Goal: Task Accomplishment & Management: Complete application form

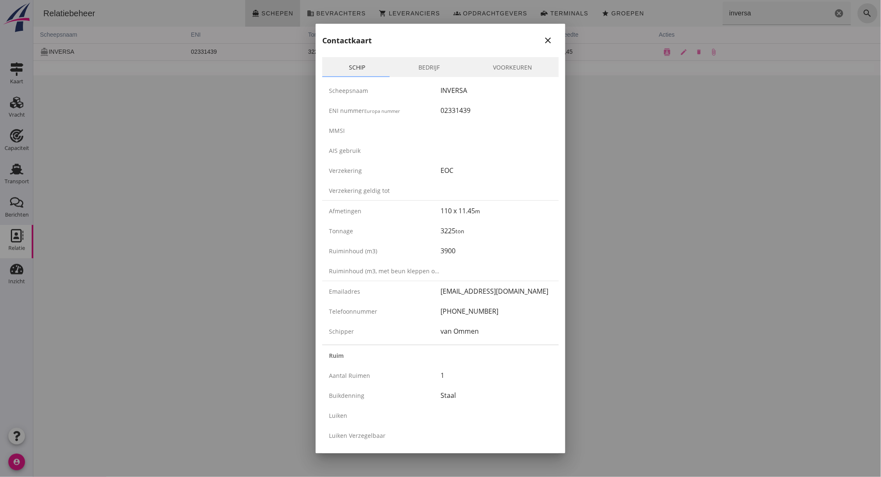
scroll to position [1243, 0]
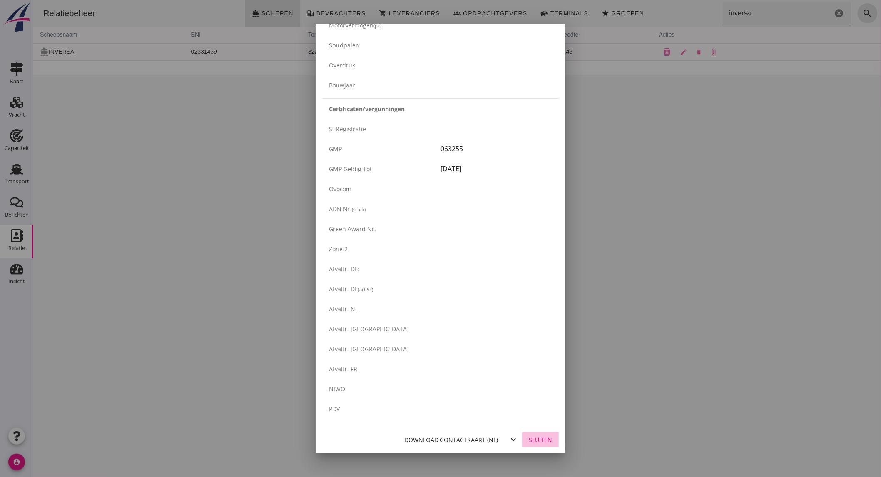
click at [539, 437] on div "Sluiten" at bounding box center [540, 439] width 23 height 9
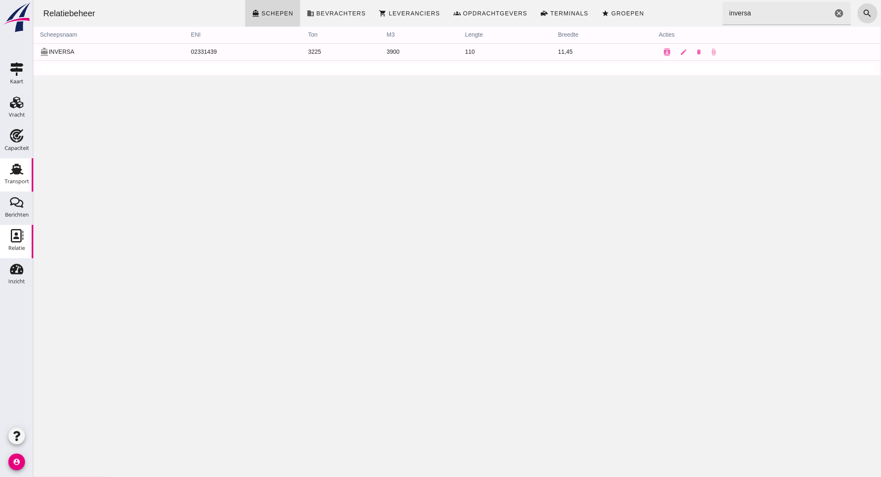
click at [15, 169] on use at bounding box center [16, 169] width 13 height 11
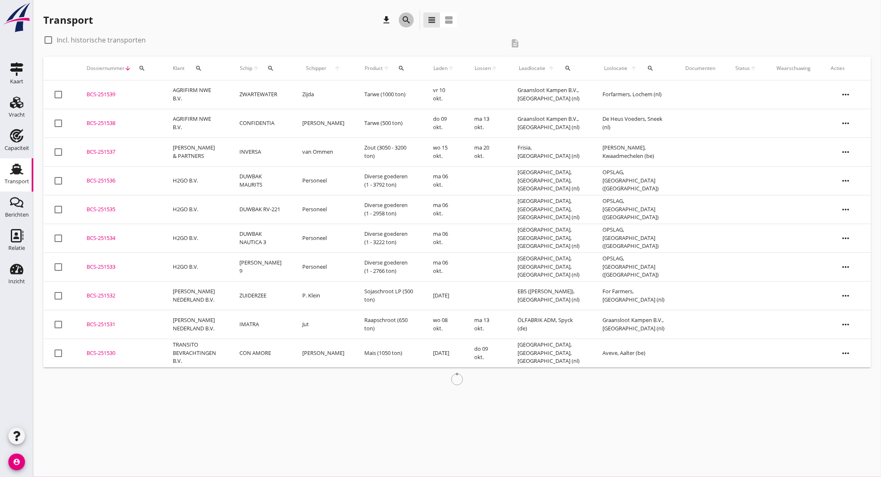
click at [408, 24] on icon "search" at bounding box center [407, 20] width 10 height 10
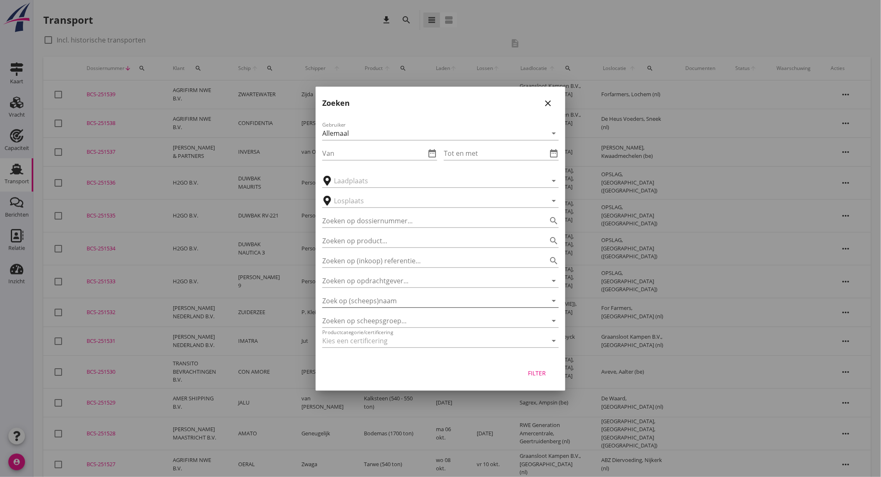
click at [394, 298] on input "Zoek op (scheeps)naam" at bounding box center [428, 300] width 213 height 13
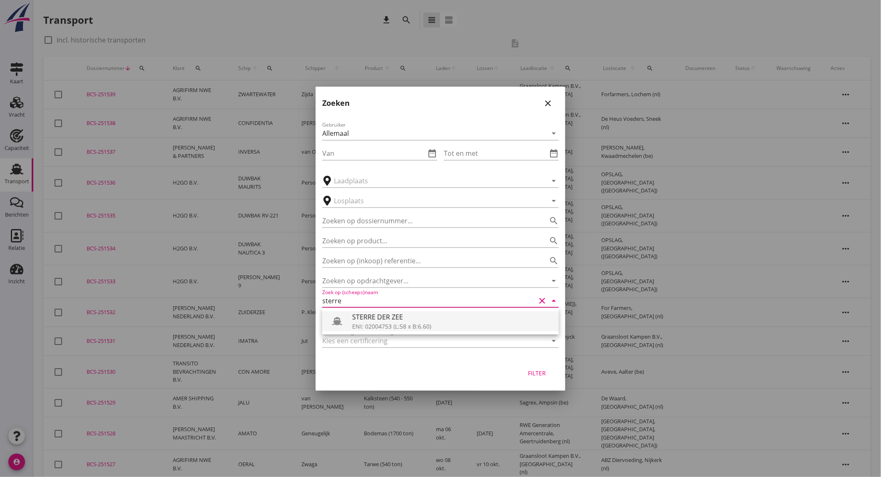
click at [392, 327] on div "ENI: 02004753 (L:58 x B:6.60)" at bounding box center [452, 326] width 200 height 9
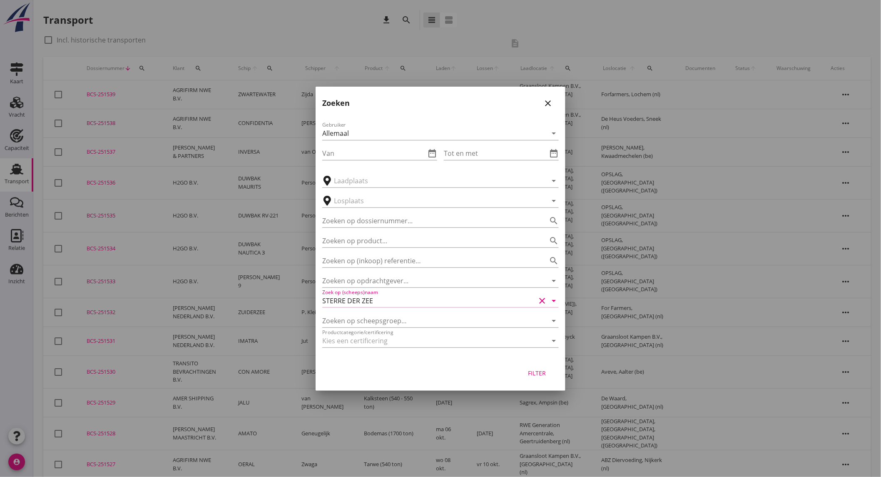
click at [531, 372] on div "Filter" at bounding box center [537, 373] width 23 height 9
type input "STERRE DER ZEE"
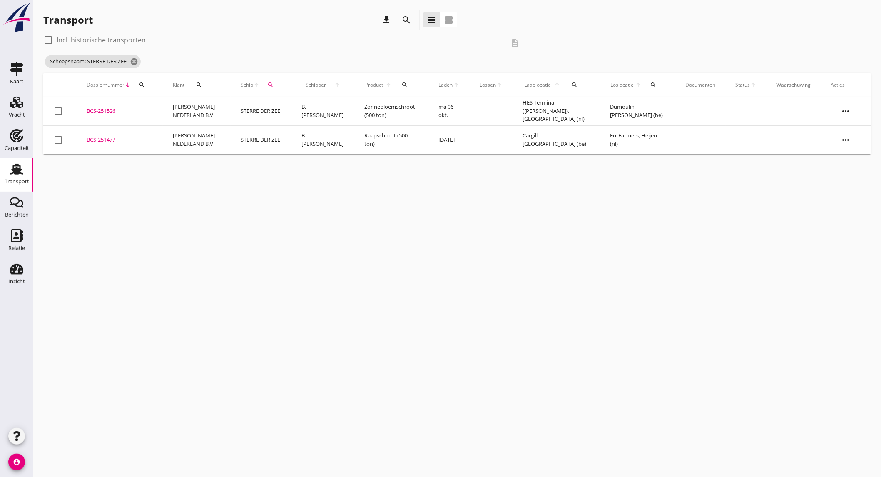
click at [120, 36] on label "Incl. historische transporten" at bounding box center [101, 40] width 89 height 8
checkbox input "true"
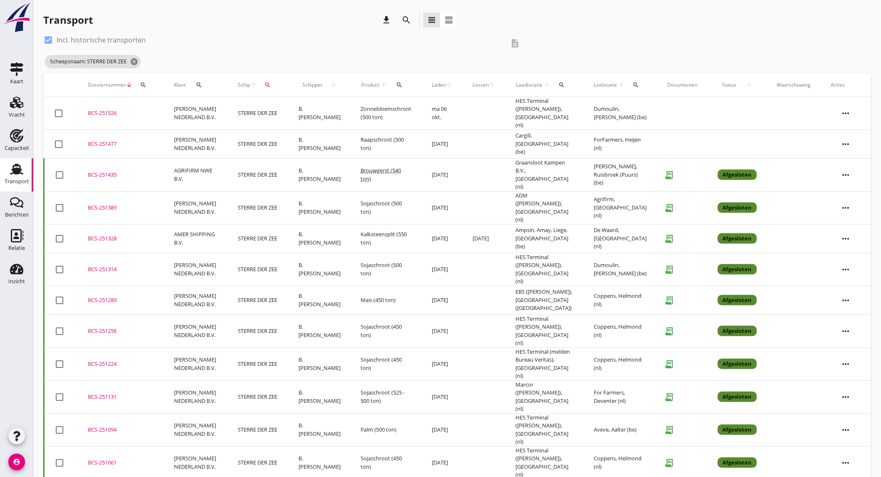
click at [351, 228] on td "Kalksteensplit (550 ton)" at bounding box center [386, 238] width 71 height 29
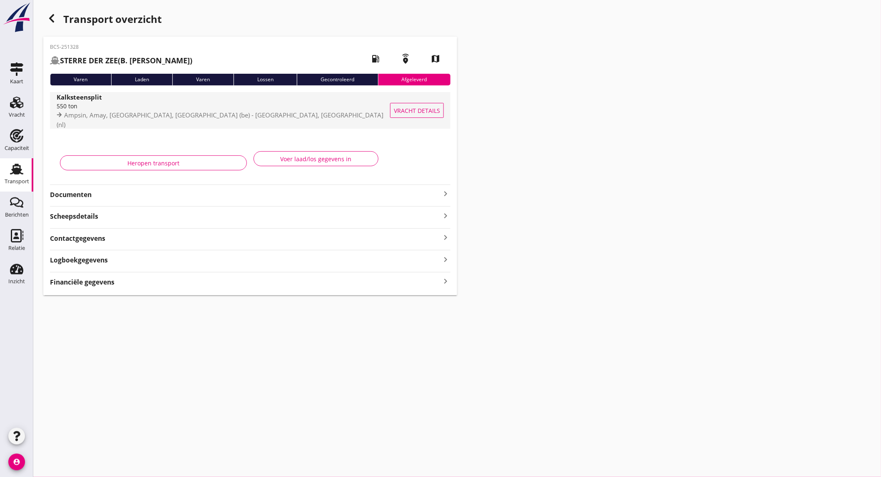
click at [154, 118] on span "Ampsin, Amay, [GEOGRAPHIC_DATA], [GEOGRAPHIC_DATA] (be) - [GEOGRAPHIC_DATA], [G…" at bounding box center [220, 120] width 327 height 18
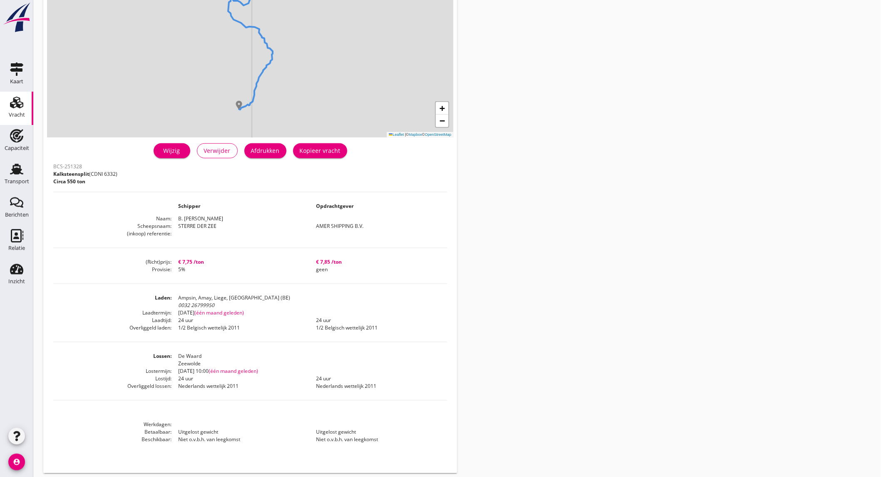
scroll to position [90, 0]
click at [25, 142] on div "Capaciteit" at bounding box center [17, 135] width 20 height 13
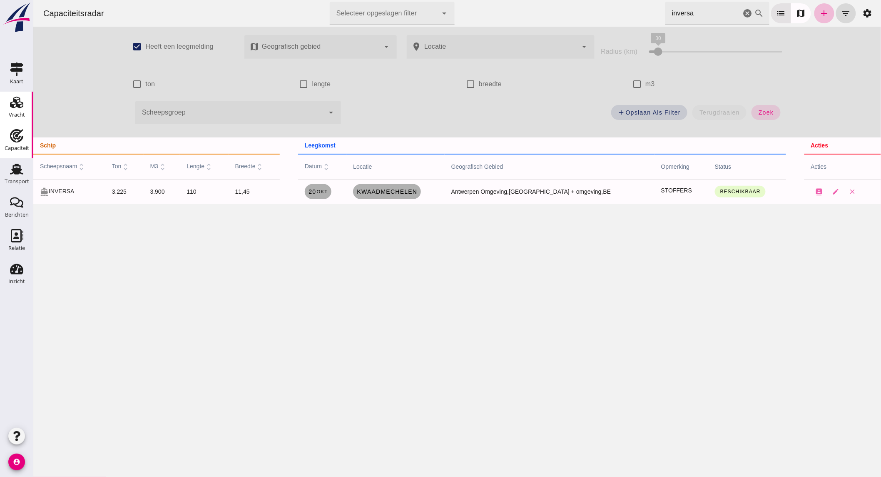
click at [19, 103] on icon "Vracht" at bounding box center [16, 102] width 13 height 13
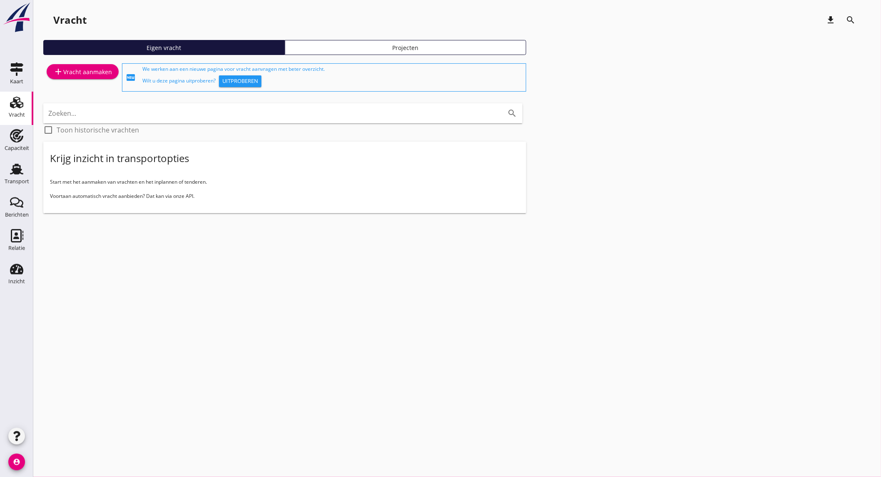
click at [88, 69] on div "add Vracht aanmaken" at bounding box center [82, 72] width 59 height 10
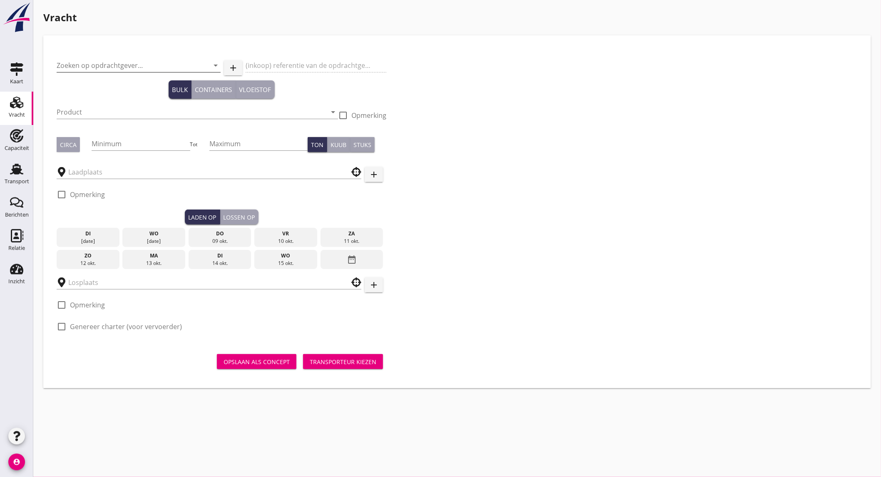
click at [110, 62] on input "Zoeken op opdrachtgever..." at bounding box center [127, 65] width 141 height 13
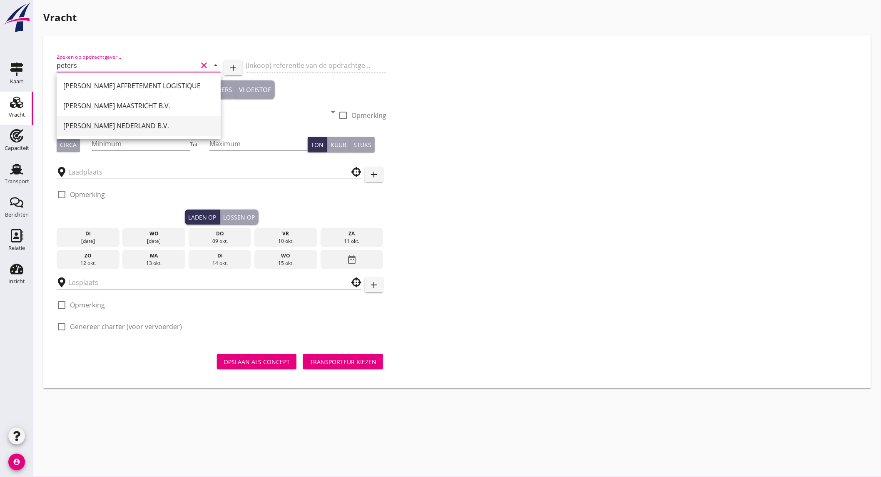
click at [119, 119] on div "[PERSON_NAME] NEDERLAND B.V." at bounding box center [138, 126] width 151 height 20
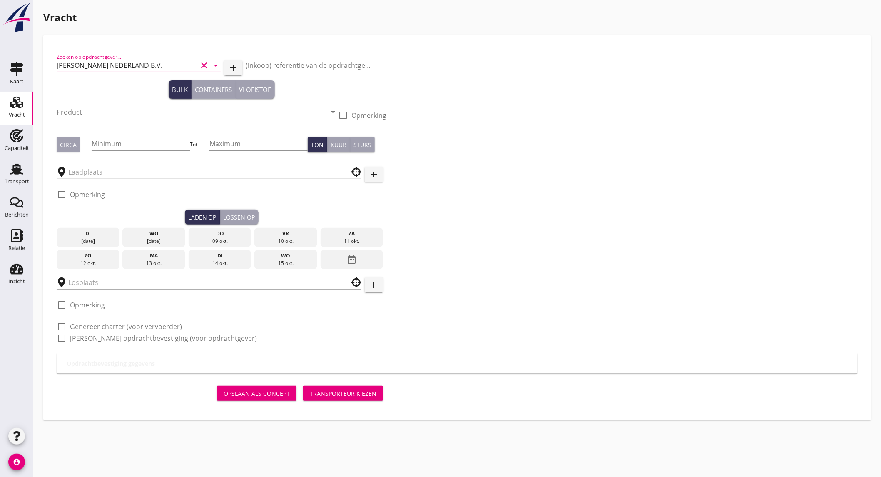
type input "[PERSON_NAME] NEDERLAND B.V."
click at [130, 113] on input "Product" at bounding box center [192, 111] width 270 height 13
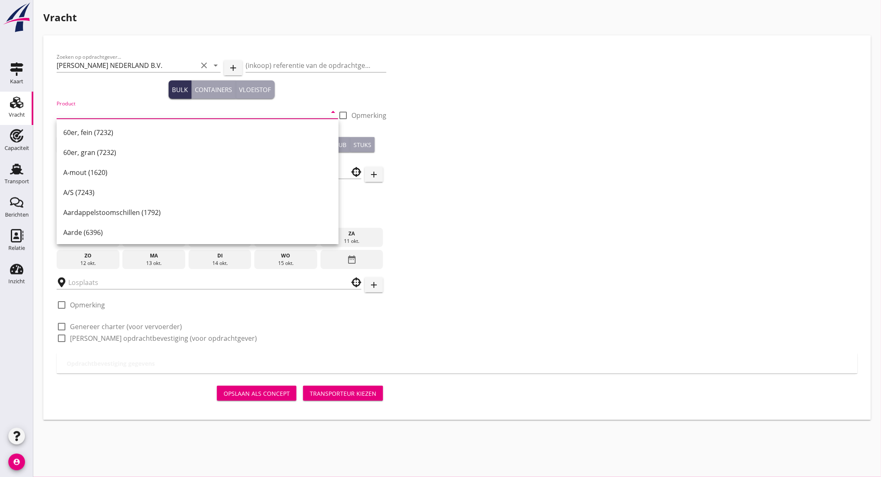
click at [148, 112] on input "Product" at bounding box center [192, 111] width 270 height 13
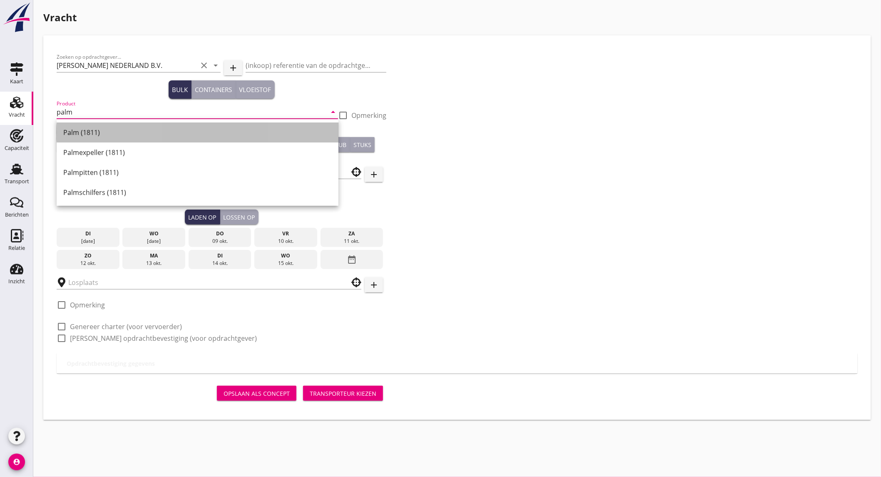
click at [124, 136] on div "Palm (1811)" at bounding box center [197, 132] width 269 height 10
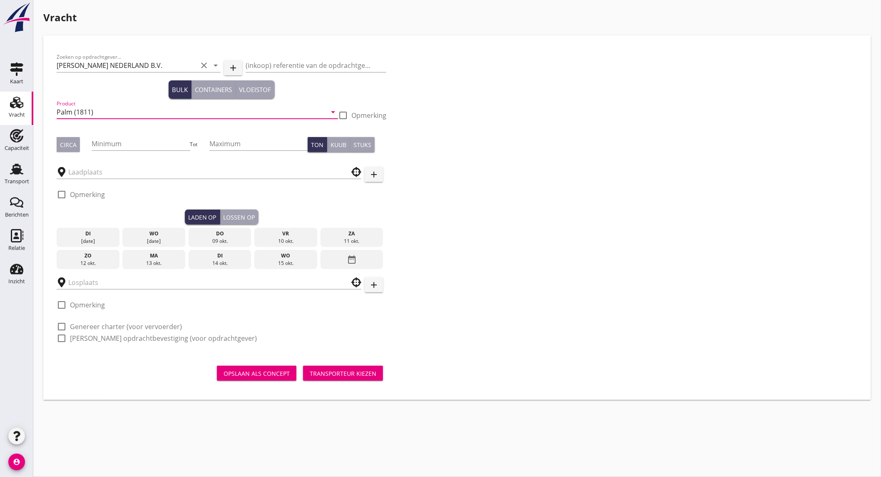
type input "Palm (1811)"
click at [76, 142] on button "Circa" at bounding box center [68, 144] width 23 height 15
click at [120, 146] on input "Minimum" at bounding box center [141, 143] width 98 height 13
type input "1000"
type button "per_ton"
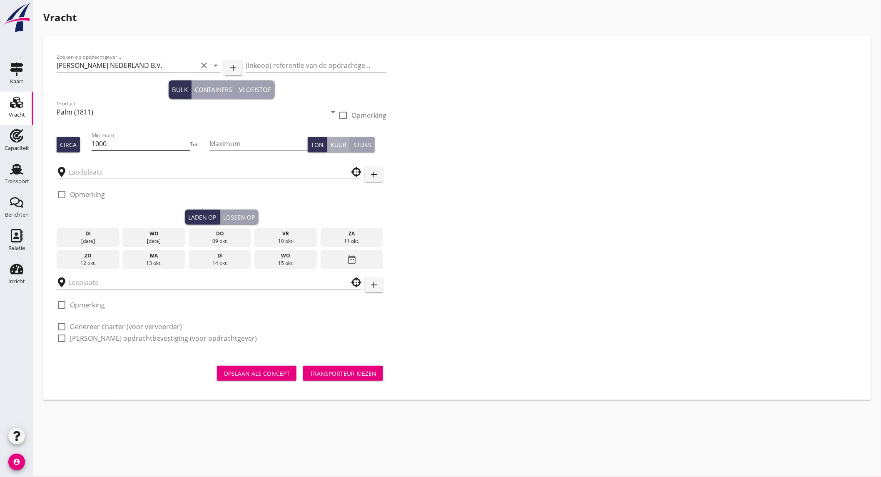
type button "per_cubic_meter"
type button "per_piece"
click at [125, 174] on input "text" at bounding box center [203, 171] width 270 height 13
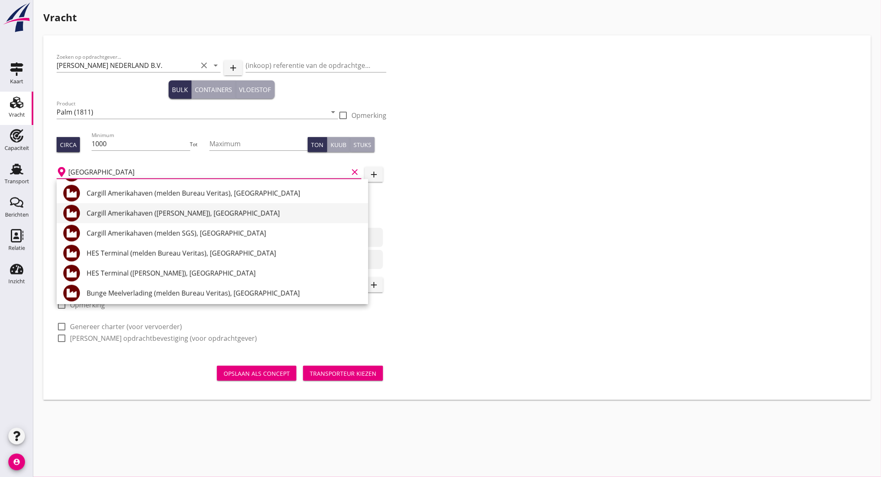
scroll to position [500, 0]
click at [143, 272] on div "HES Terminal ([PERSON_NAME]), [GEOGRAPHIC_DATA]" at bounding box center [224, 272] width 275 height 10
type input "HES Terminal ([PERSON_NAME]), [GEOGRAPHIC_DATA]"
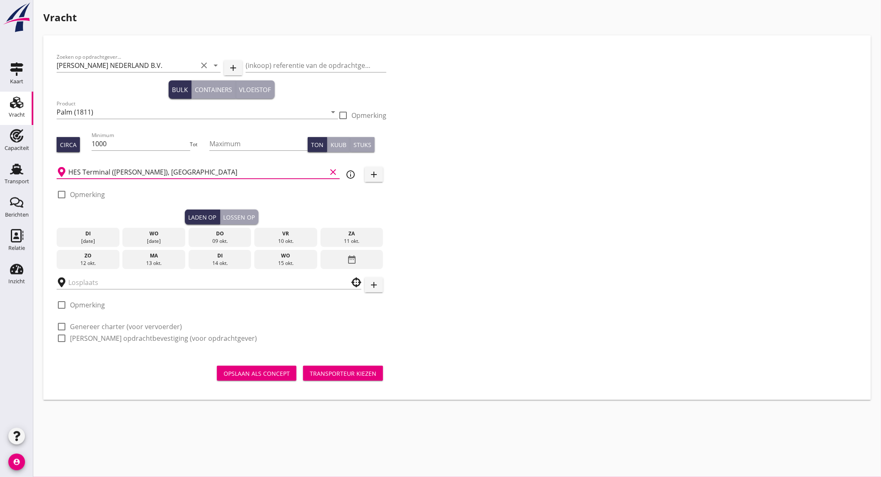
click at [88, 197] on label "Opmerking" at bounding box center [87, 194] width 35 height 8
checkbox input "true"
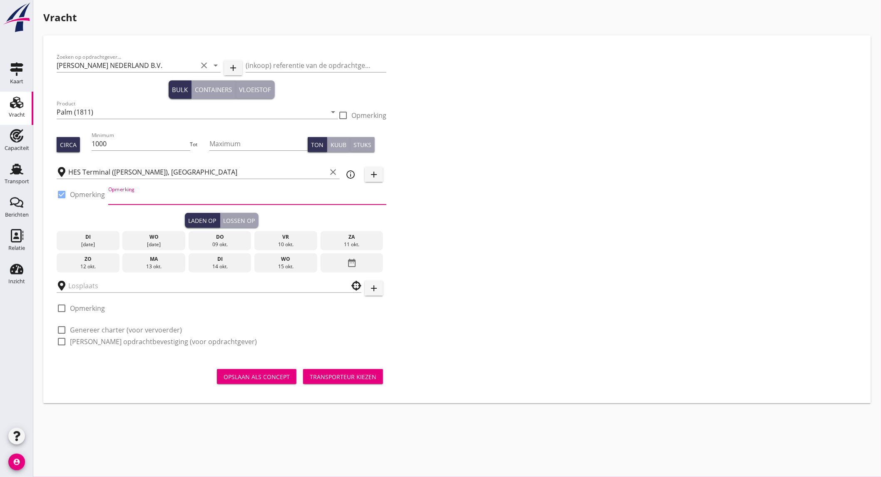
click at [139, 201] on input "Opmerking" at bounding box center [247, 197] width 278 height 13
type input "Westhaven // ex. Mighty star"
click at [172, 239] on div "wo" at bounding box center [154, 236] width 59 height 7
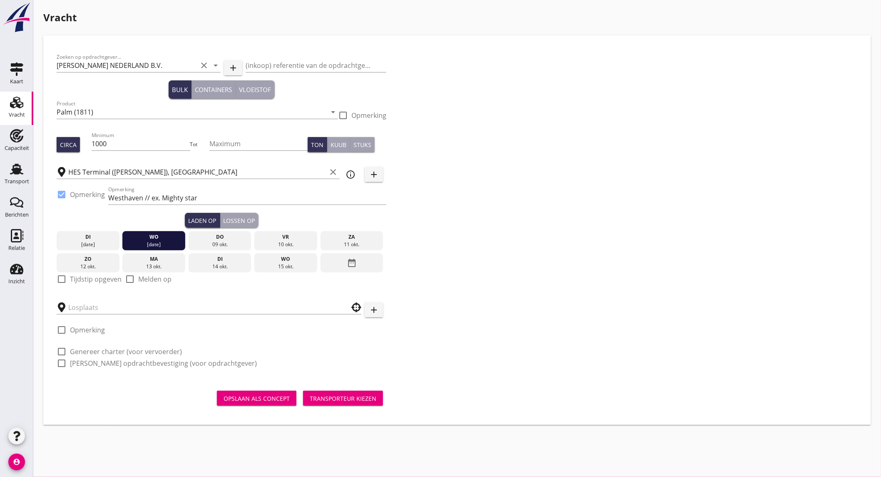
click at [92, 278] on label "Tijdstip opgeven" at bounding box center [96, 279] width 52 height 8
checkbox input "true"
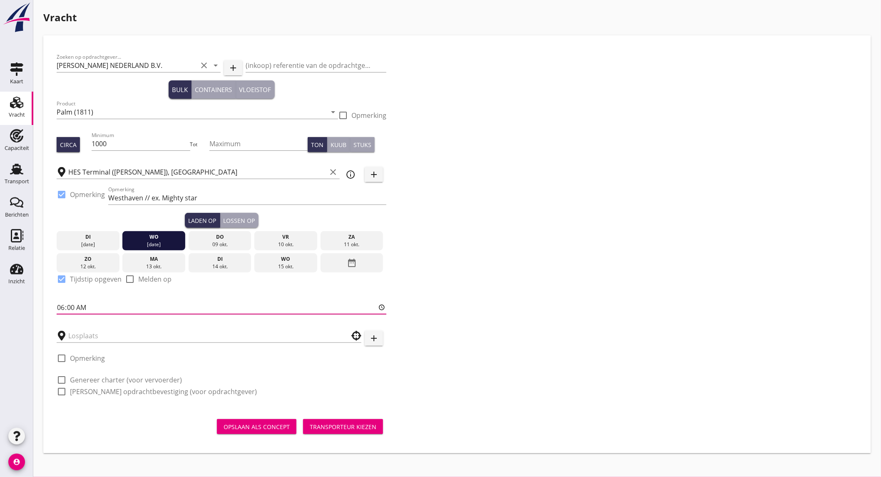
click at [82, 309] on input "06:00" at bounding box center [222, 307] width 330 height 13
type input "18:00"
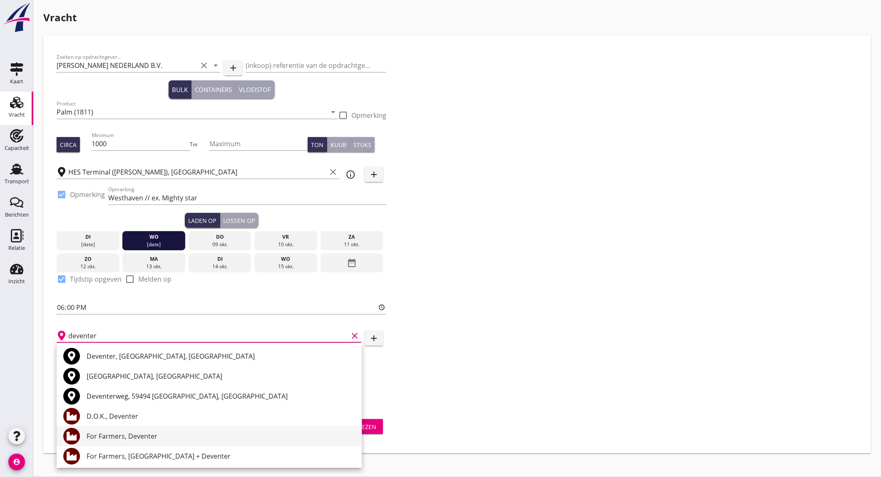
click at [126, 439] on div "For Farmers, Deventer" at bounding box center [221, 436] width 269 height 10
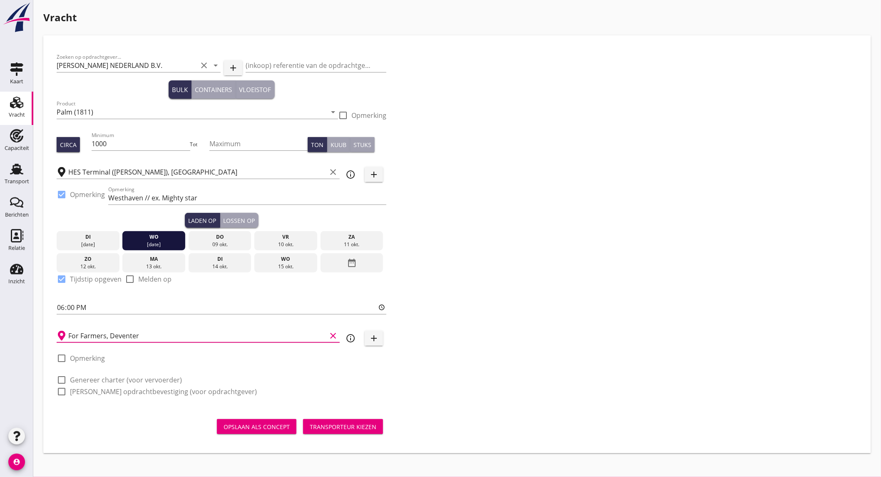
type input "For Farmers, Deventer"
click at [115, 382] on label "Genereer charter (voor vervoerder)" at bounding box center [126, 380] width 112 height 8
checkbox input "true"
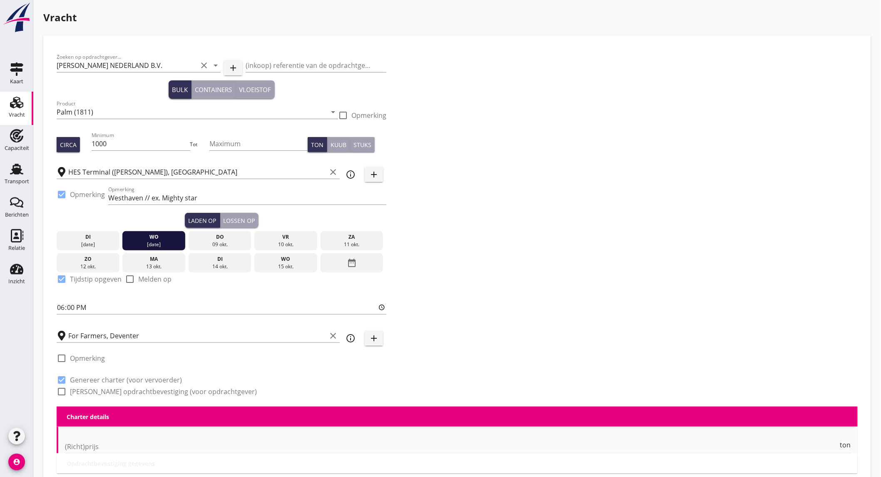
checkbox input "true"
click at [113, 387] on label "[PERSON_NAME] opdrachtbevestiging (voor opdrachtgever)" at bounding box center [163, 391] width 187 height 8
checkbox input "true"
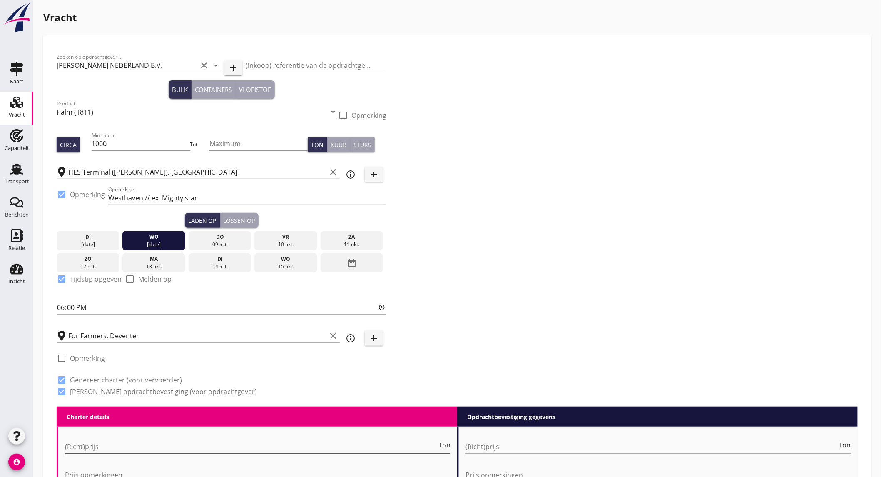
click at [118, 447] on input "(Richt)prijs" at bounding box center [251, 446] width 373 height 13
type input "6500"
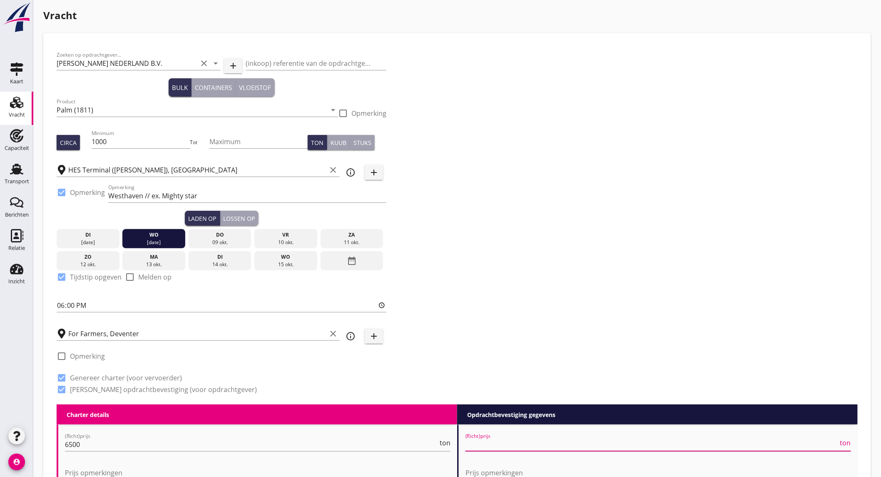
click at [499, 442] on input "(Richt)prijs" at bounding box center [652, 444] width 373 height 13
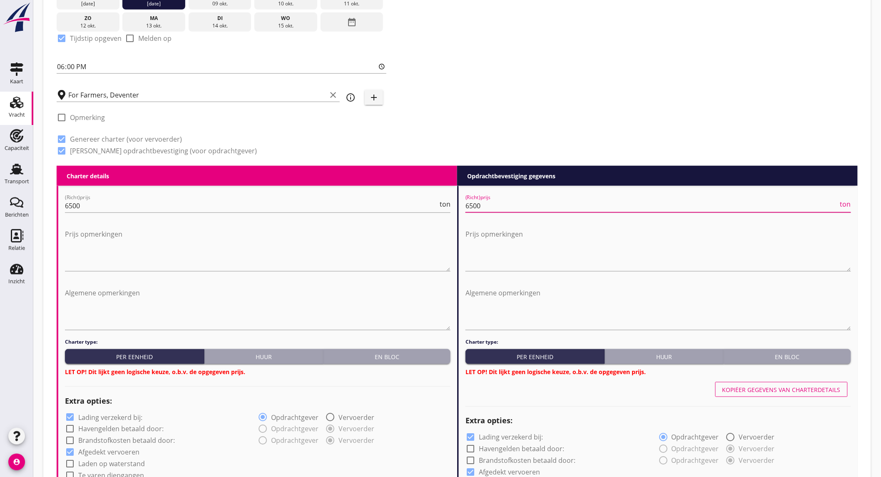
scroll to position [242, 0]
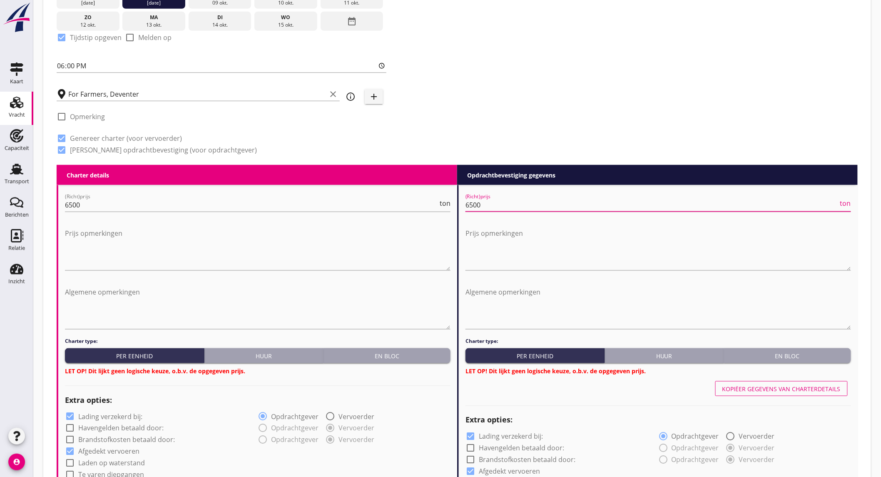
type input "6500"
click at [88, 416] on label "Lading verzekerd bij:" at bounding box center [110, 416] width 64 height 8
checkbox input "false"
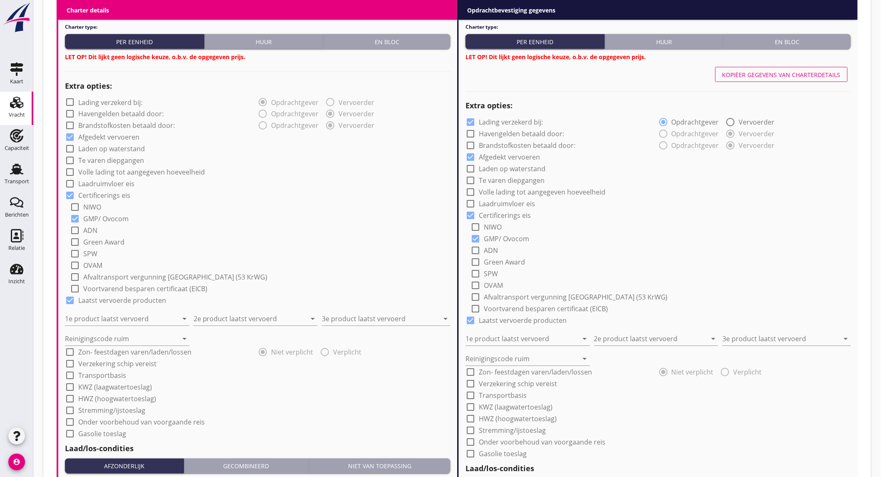
scroll to position [556, 0]
click at [97, 315] on input "1e product laatst vervoerd" at bounding box center [121, 318] width 113 height 13
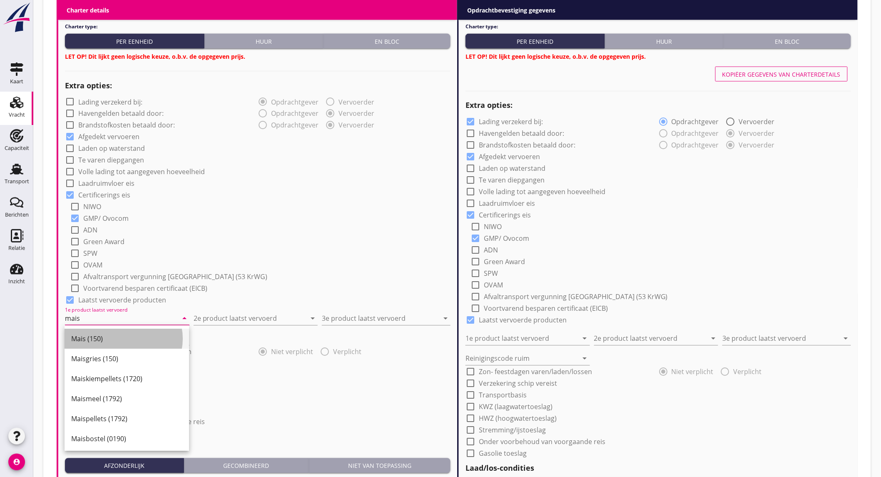
click at [97, 336] on div "Mais (150)" at bounding box center [126, 339] width 111 height 10
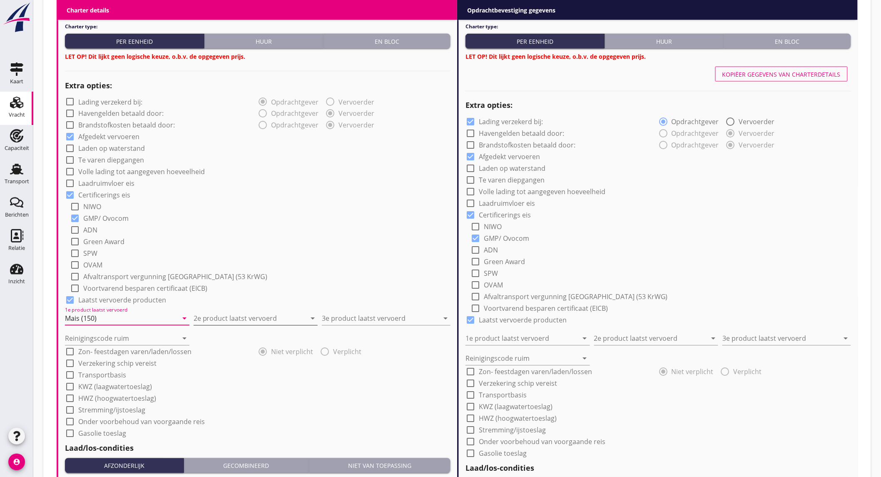
type input "Mais (150)"
click at [243, 318] on input "2e product laatst vervoerd" at bounding box center [250, 318] width 113 height 13
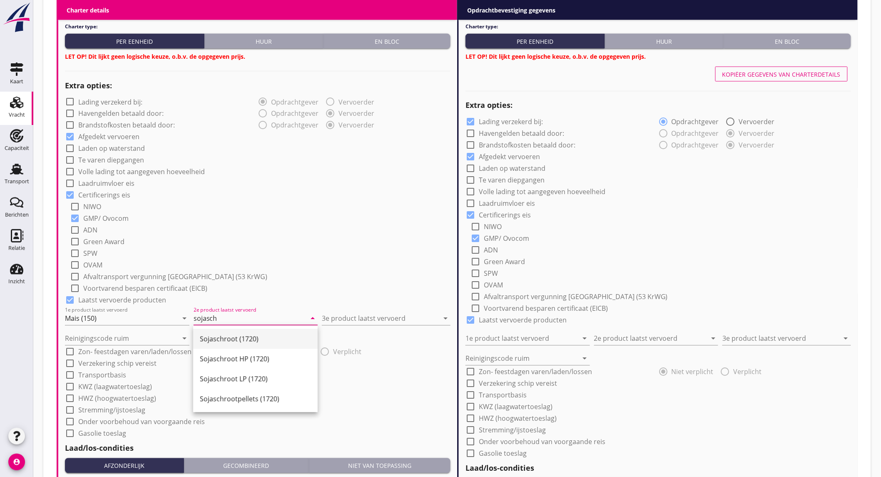
click at [230, 339] on div "Sojaschroot (1720)" at bounding box center [255, 339] width 111 height 10
type input "Sojaschroot (1720)"
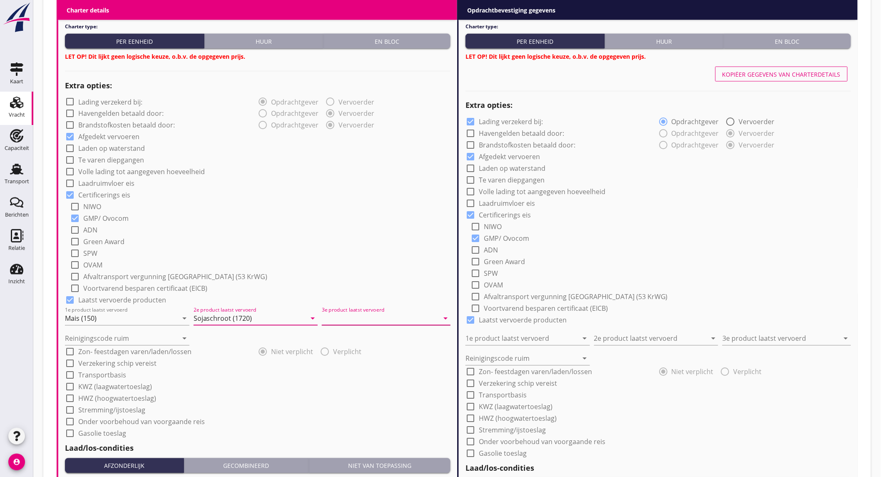
click at [353, 323] on input "3e product laatst vervoerd" at bounding box center [380, 318] width 117 height 13
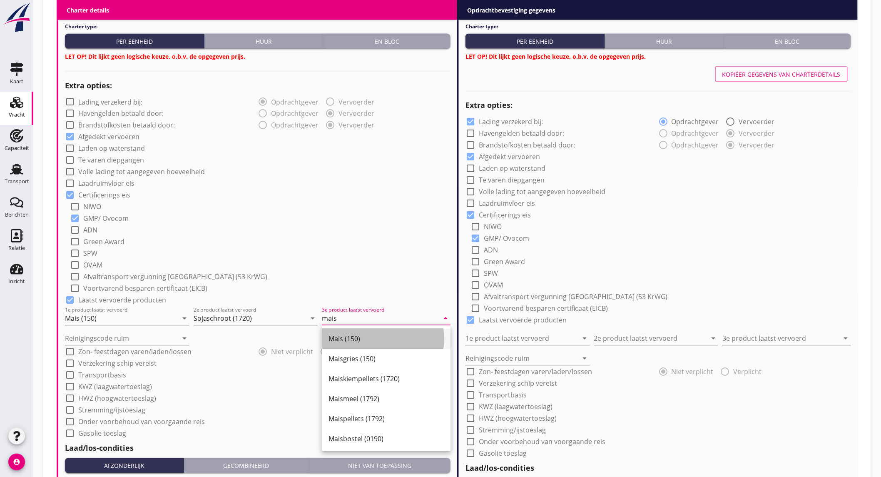
click at [351, 330] on div "Mais (150)" at bounding box center [386, 339] width 115 height 20
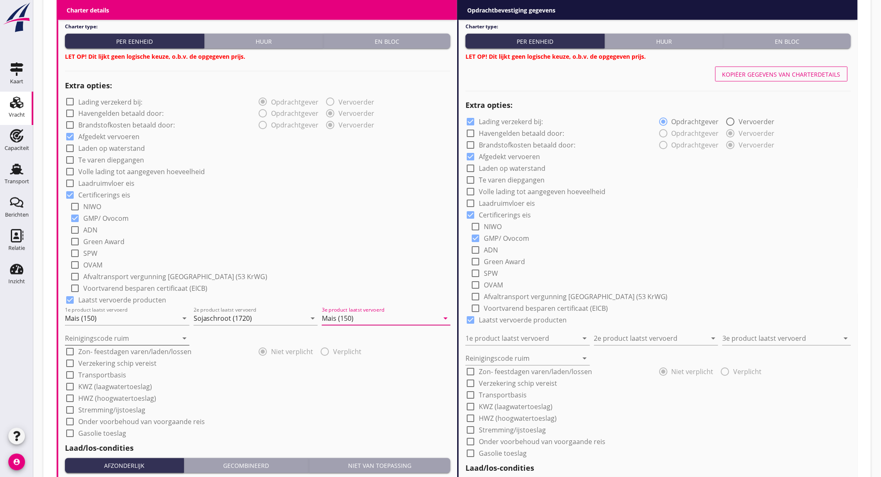
type input "Mais (150)"
click at [142, 332] on input "Reinigingscode ruim" at bounding box center [121, 338] width 113 height 13
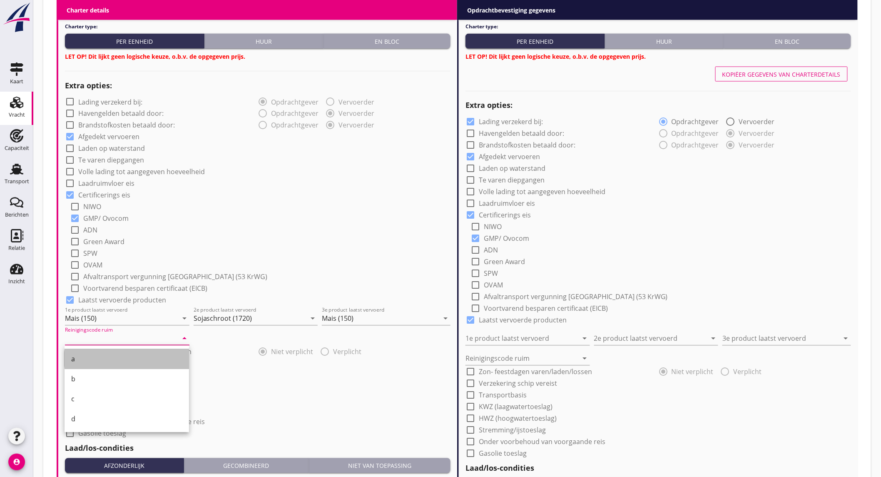
click at [101, 354] on div "a" at bounding box center [126, 359] width 111 height 10
type input "a"
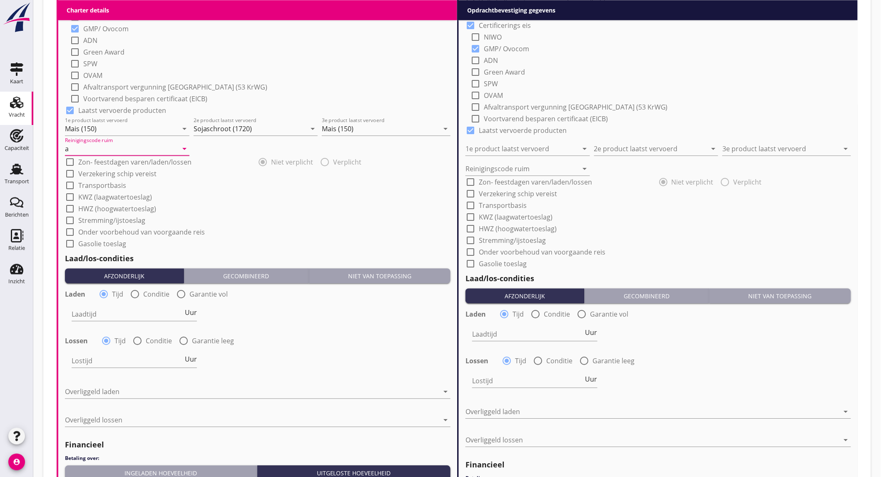
scroll to position [751, 0]
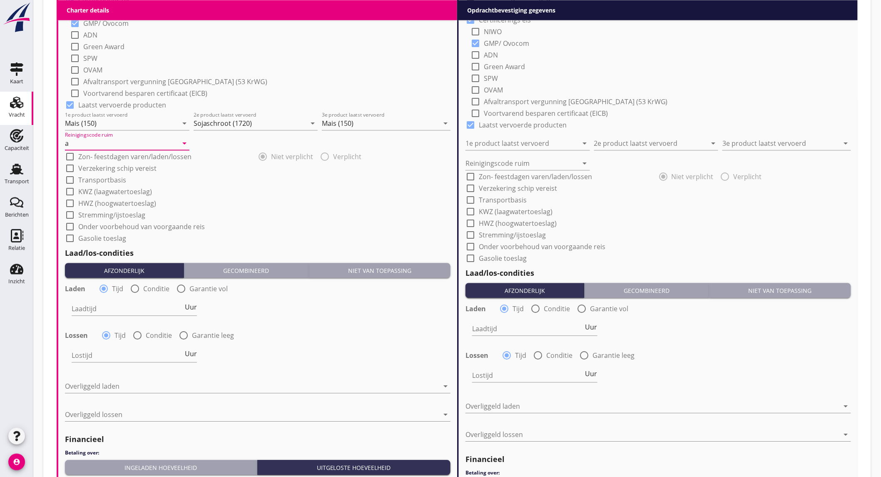
click at [135, 292] on div at bounding box center [135, 289] width 14 height 14
radio input "false"
radio input "true"
click at [143, 304] on div at bounding box center [160, 308] width 177 height 13
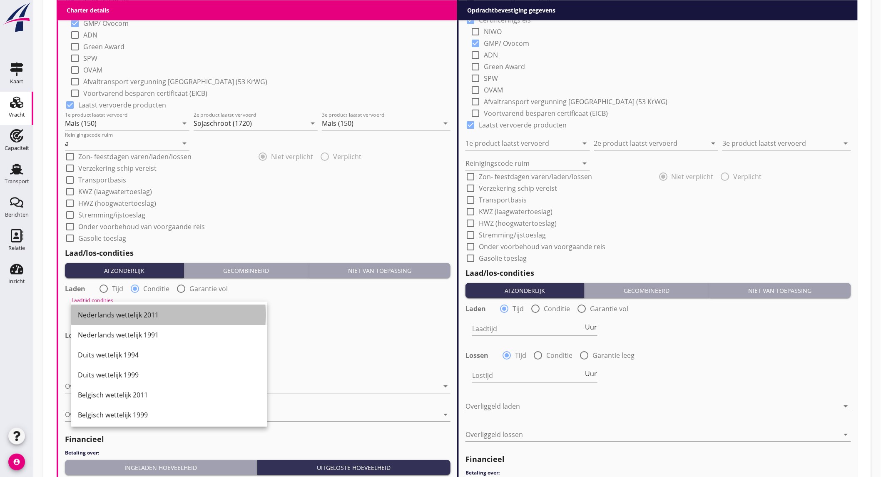
click at [143, 310] on div "Nederlands wettelijk 2011" at bounding box center [169, 315] width 183 height 10
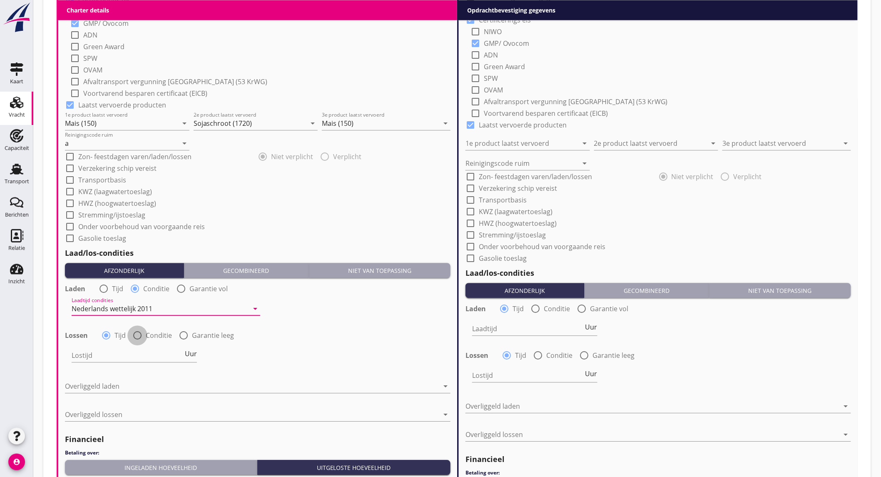
click at [141, 340] on div at bounding box center [137, 335] width 14 height 14
radio input "false"
radio input "true"
click at [141, 359] on div at bounding box center [160, 355] width 177 height 13
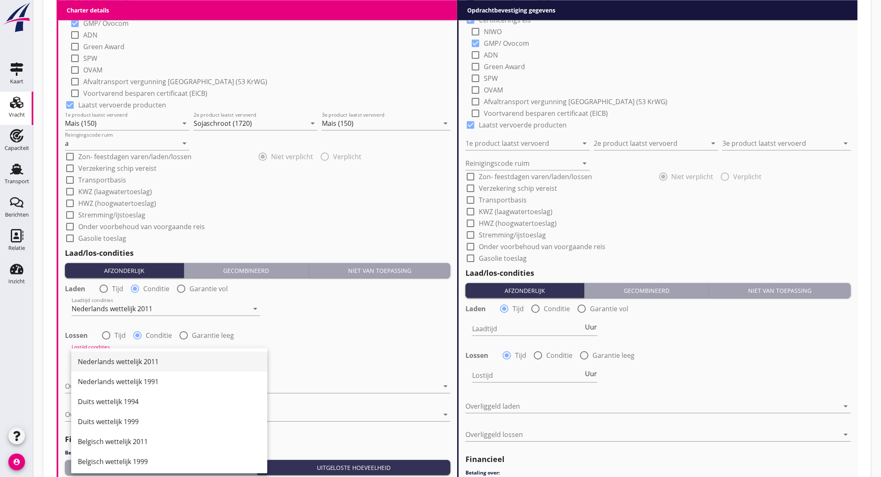
click at [148, 355] on div "Nederlands wettelijk 2011" at bounding box center [169, 362] width 183 height 20
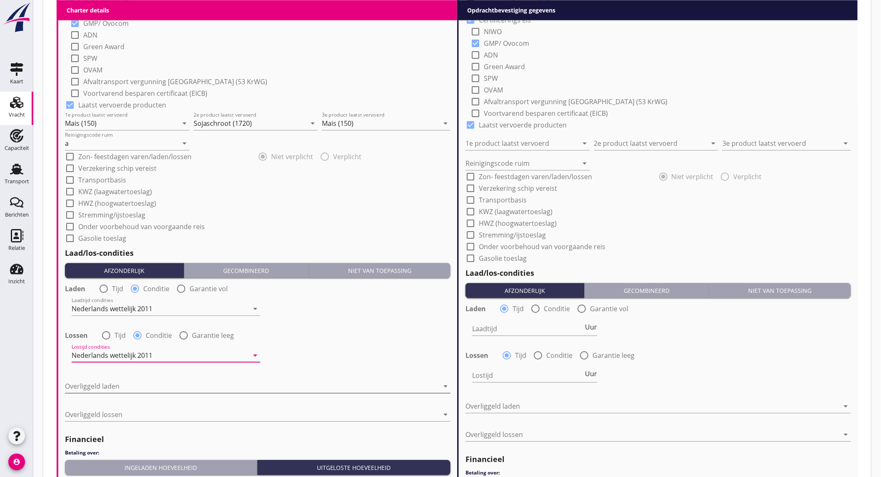
click at [143, 384] on div at bounding box center [252, 385] width 374 height 13
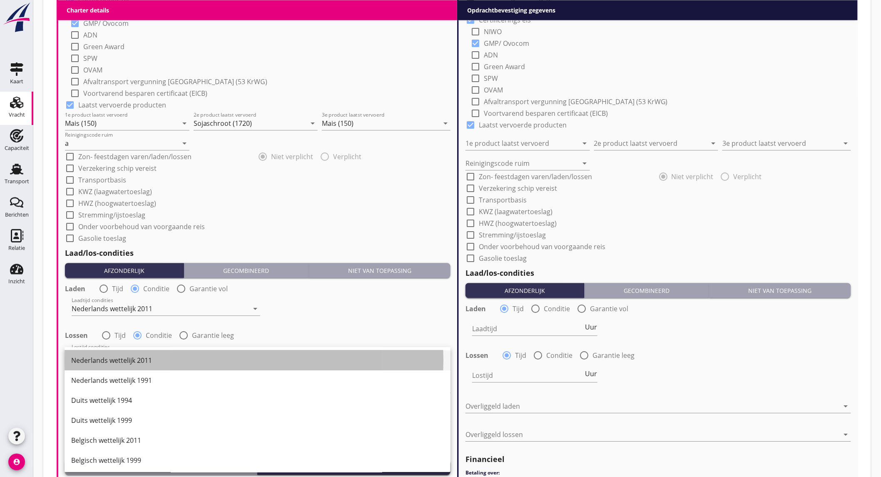
click at [159, 362] on div "Nederlands wettelijk 2011" at bounding box center [257, 360] width 373 height 10
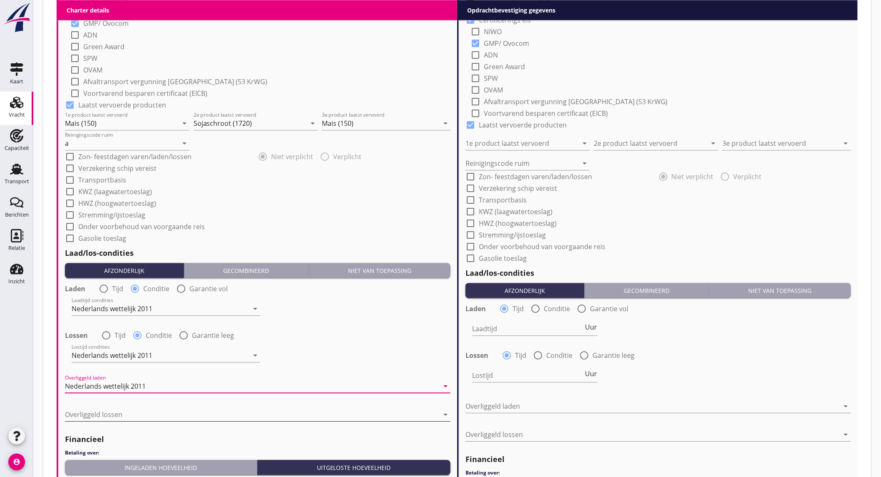
click at [148, 418] on div at bounding box center [252, 414] width 374 height 13
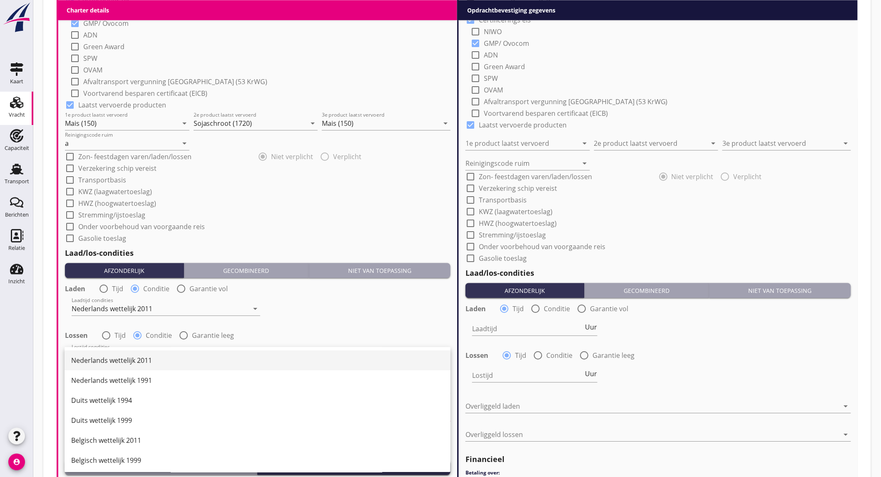
click at [178, 359] on div "Nederlands wettelijk 2011" at bounding box center [257, 360] width 373 height 10
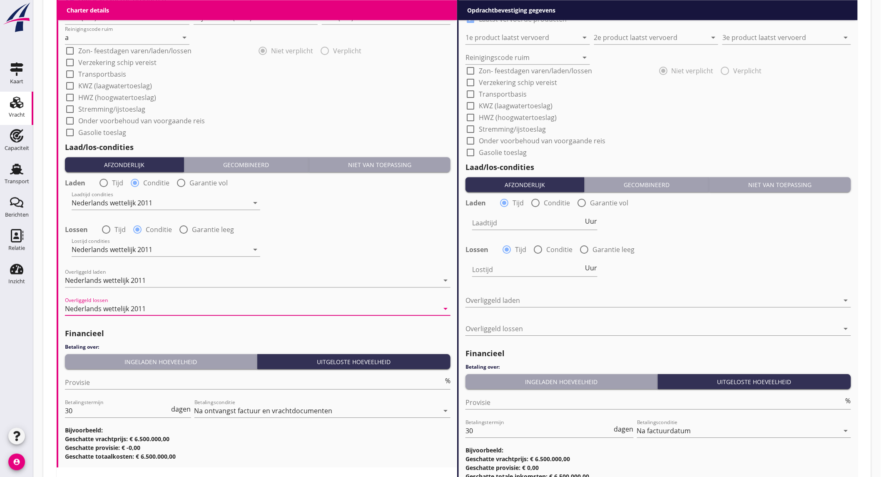
scroll to position [859, 0]
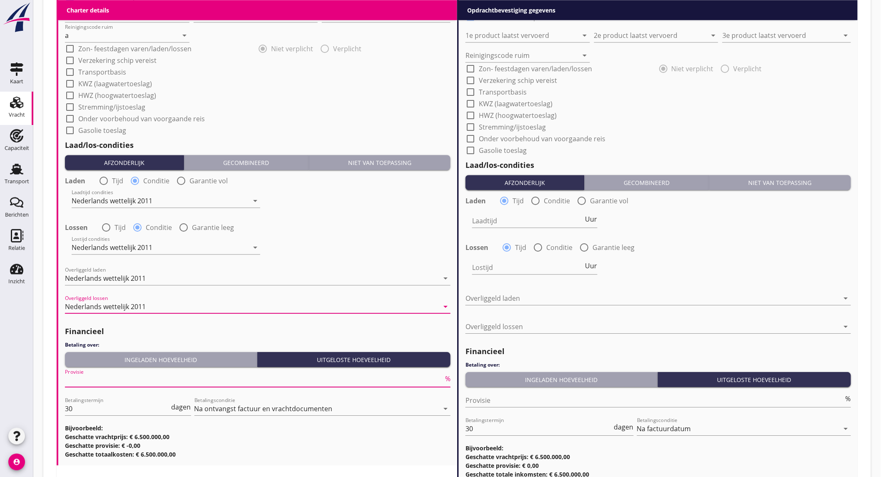
click at [242, 382] on input "Provisie" at bounding box center [254, 380] width 379 height 13
type input "5"
click at [489, 397] on input "Provisie" at bounding box center [655, 400] width 379 height 13
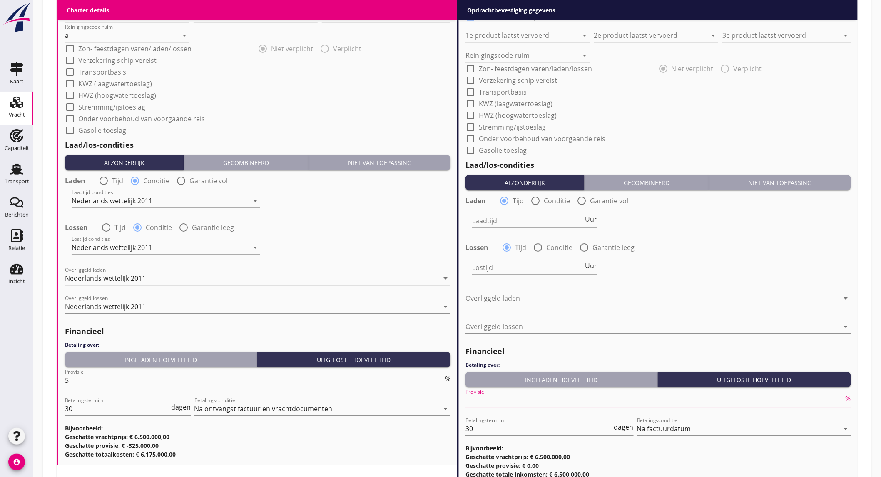
type input "2"
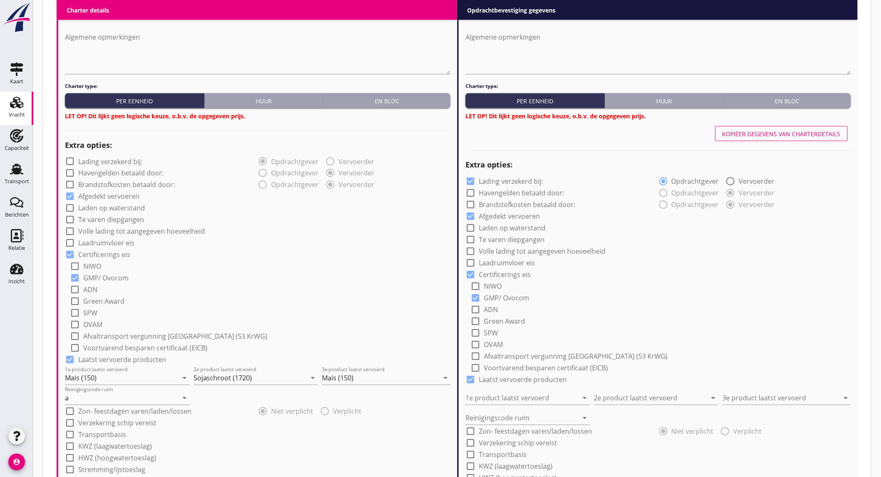
scroll to position [496, 0]
type input "2.5"
click at [766, 138] on button "Kopiëer gegevens van charterdetails" at bounding box center [782, 134] width 132 height 15
checkbox input "false"
type input "Mais (150)"
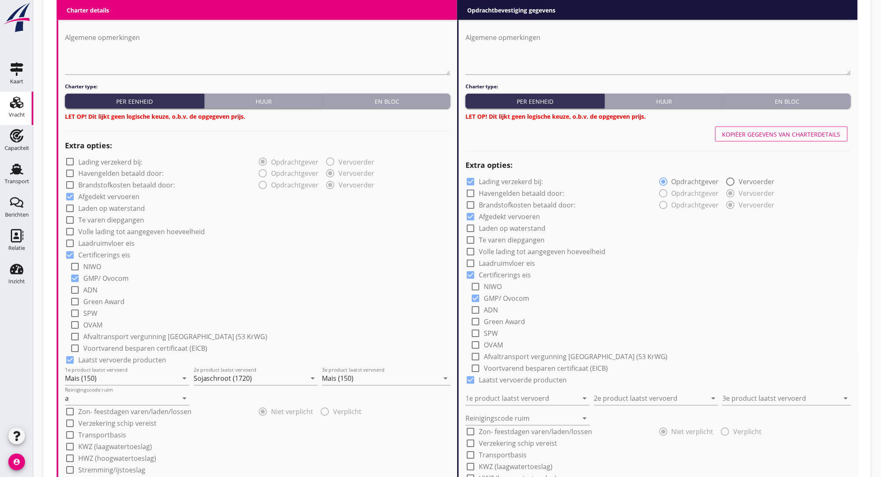
type input "Sojaschroot (1720)"
type input "Mais (150)"
type input "a"
radio input "false"
radio input "true"
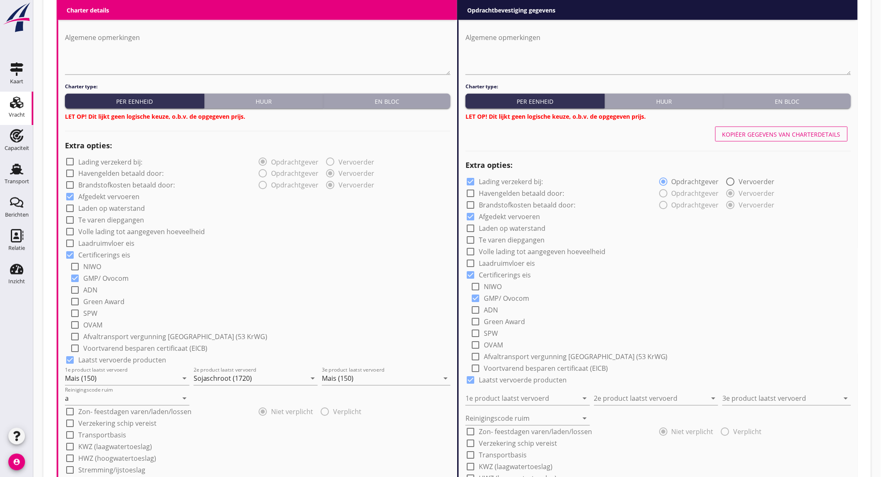
radio input "false"
radio input "true"
click at [415, 102] on div "En bloc" at bounding box center [387, 101] width 120 height 9
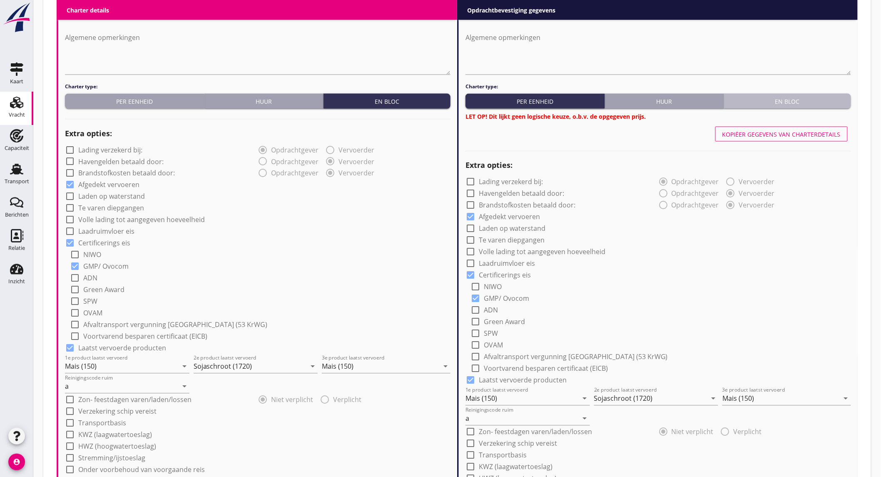
click at [773, 97] on div "En bloc" at bounding box center [788, 101] width 120 height 9
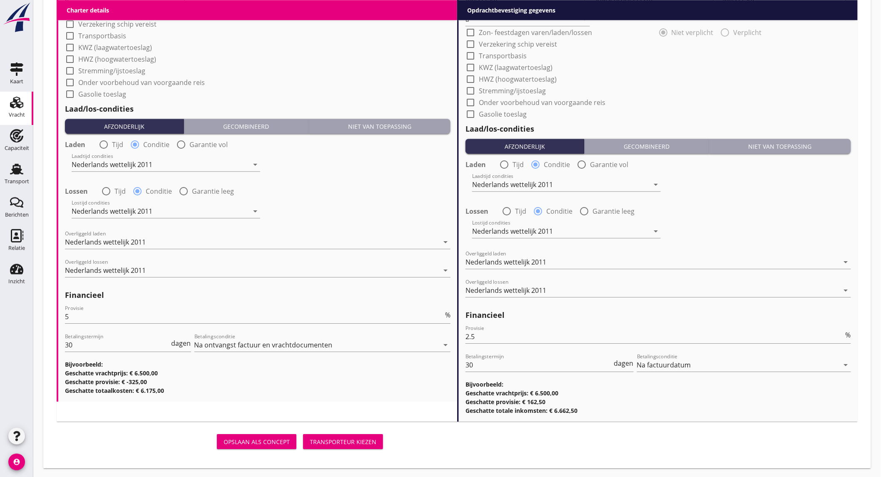
scroll to position [884, 0]
click at [349, 437] on div "Transporteur kiezen" at bounding box center [343, 441] width 67 height 9
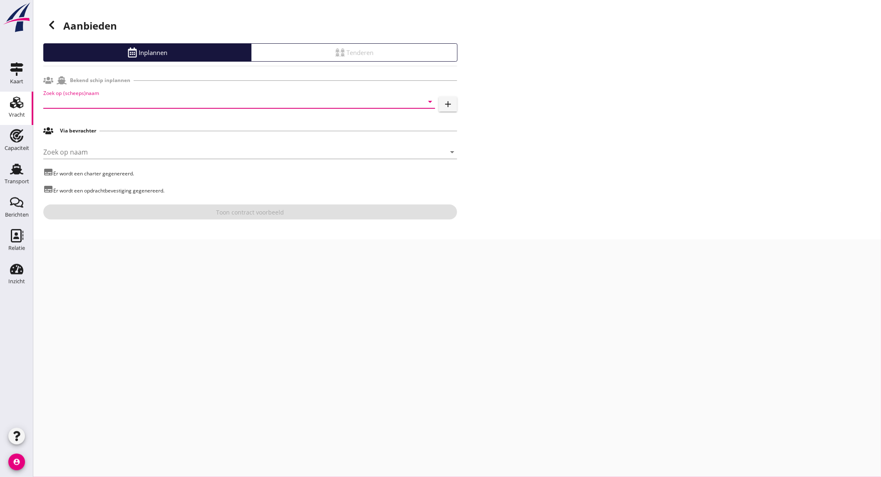
click at [115, 100] on input "Zoek op (scheeps)naam" at bounding box center [227, 101] width 369 height 13
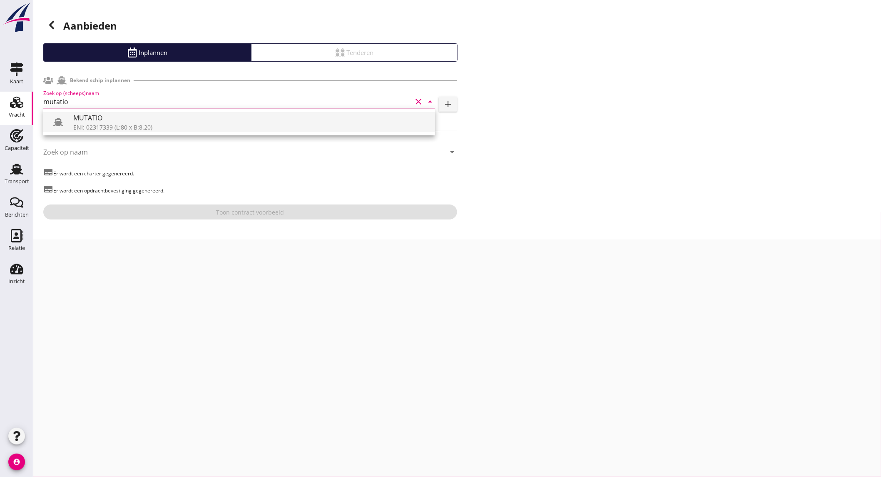
click at [107, 127] on div "ENI: 02317339 (L:80 x B:8.20)" at bounding box center [250, 127] width 355 height 9
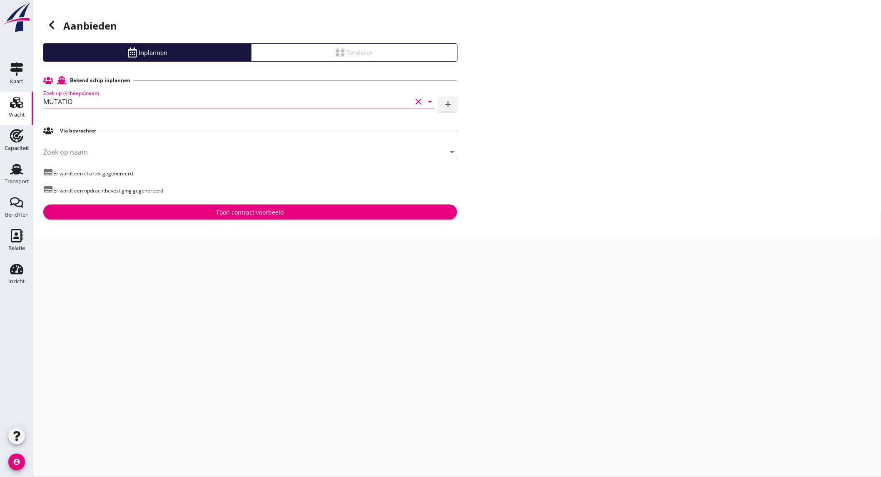
type input "MUTATIO"
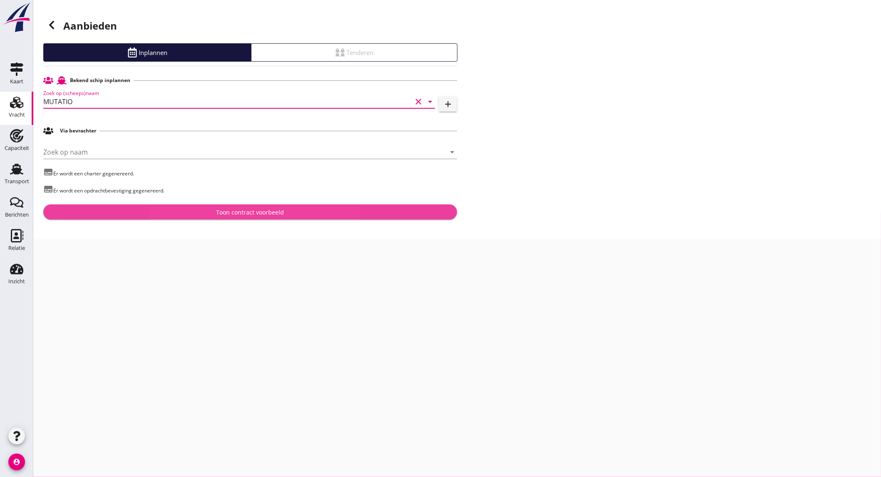
click at [172, 209] on div "Toon contract voorbeeld" at bounding box center [250, 212] width 401 height 9
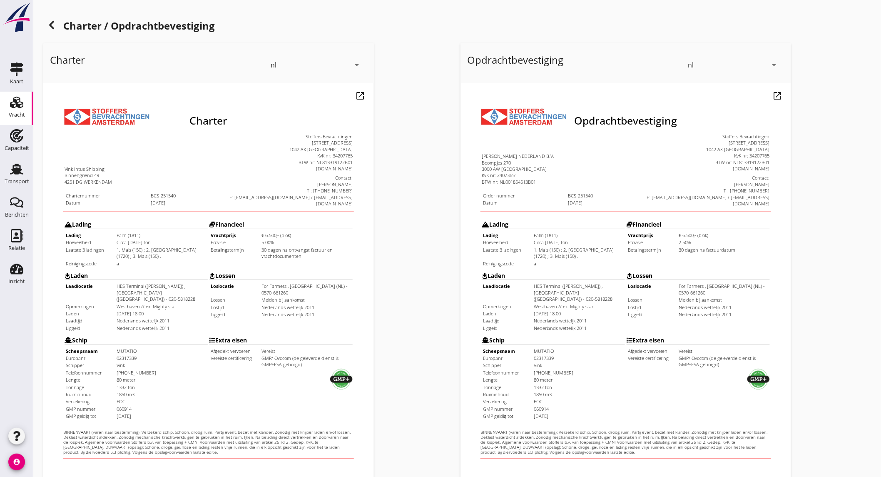
scroll to position [139, 0]
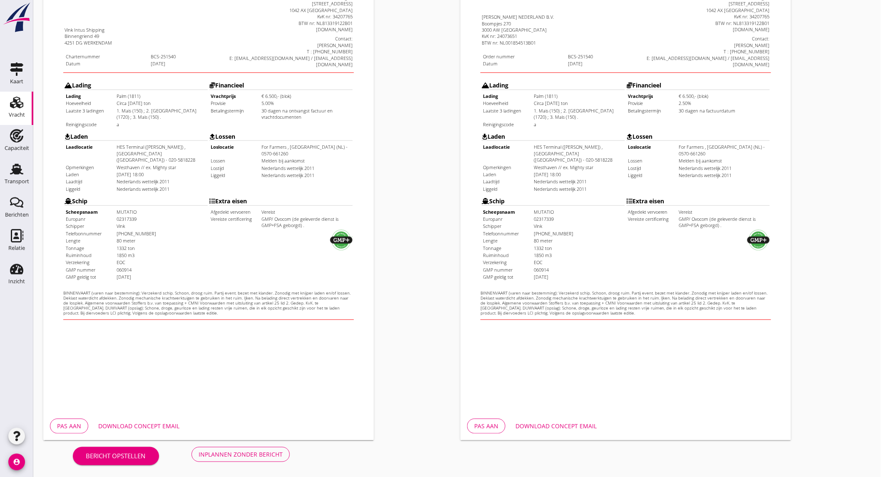
click at [157, 429] on div "Download concept email" at bounding box center [138, 426] width 81 height 9
click at [538, 425] on div "Download concept email" at bounding box center [556, 426] width 81 height 9
click at [260, 447] on button "Inplannen zonder bericht" at bounding box center [241, 454] width 98 height 15
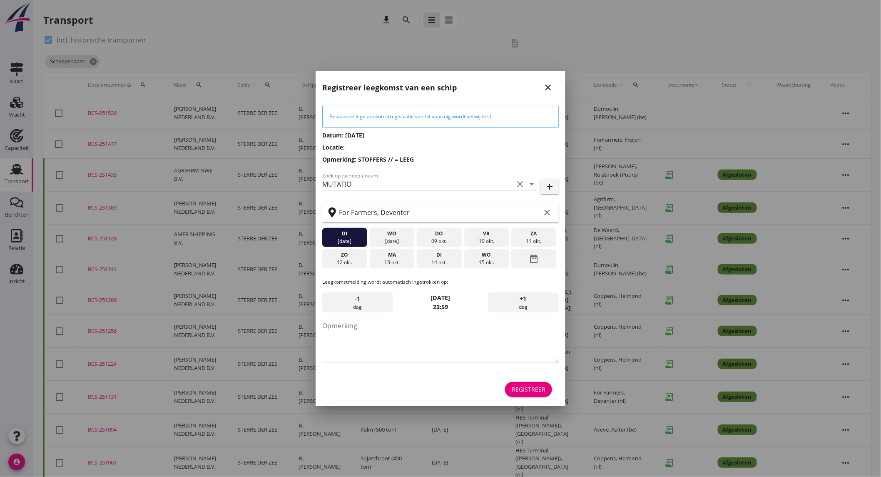
scroll to position [205, 0]
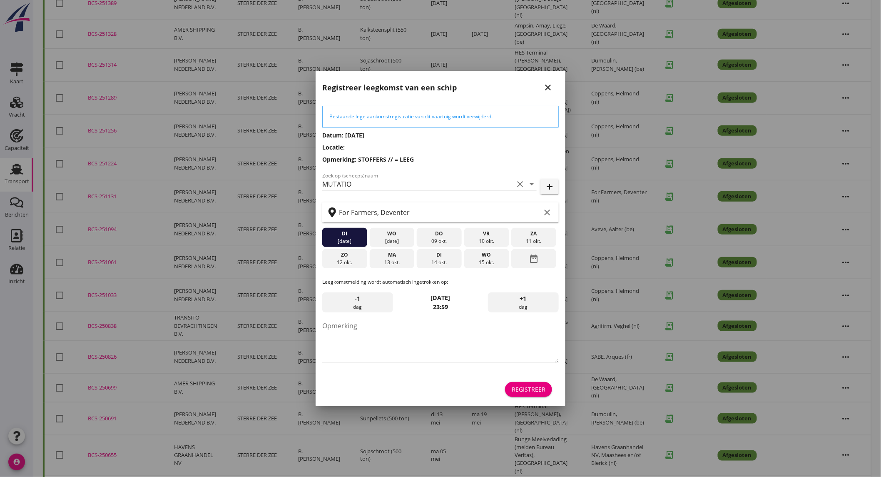
click at [378, 256] on div "ma" at bounding box center [392, 254] width 41 height 7
click at [527, 388] on div "Registreer" at bounding box center [529, 389] width 34 height 9
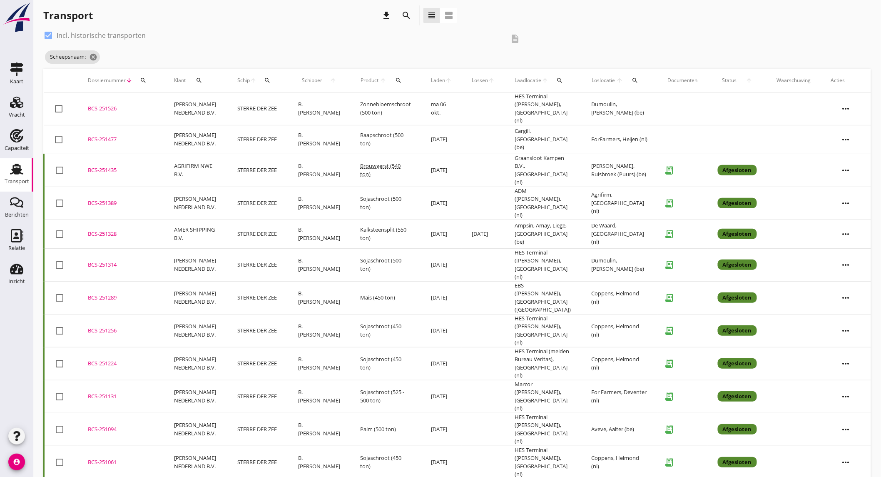
scroll to position [4, 0]
click at [11, 236] on use at bounding box center [17, 235] width 12 height 13
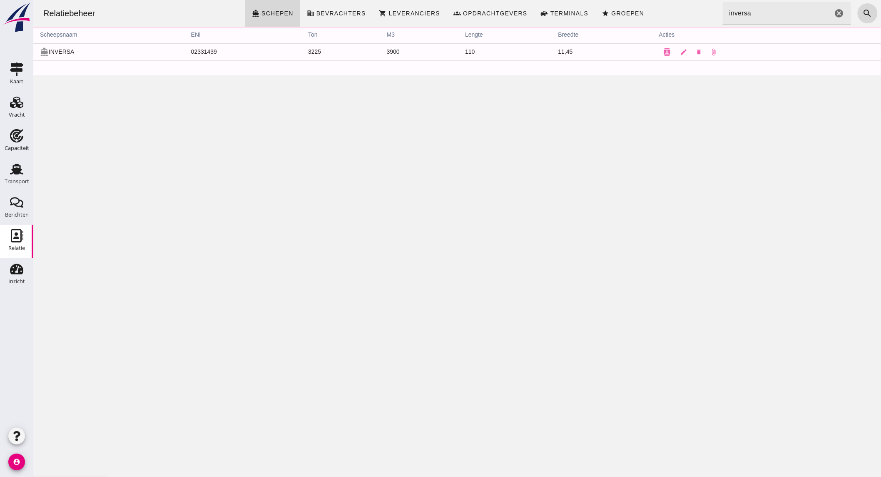
click at [769, 7] on input "inversa" at bounding box center [778, 13] width 110 height 23
type input "petro"
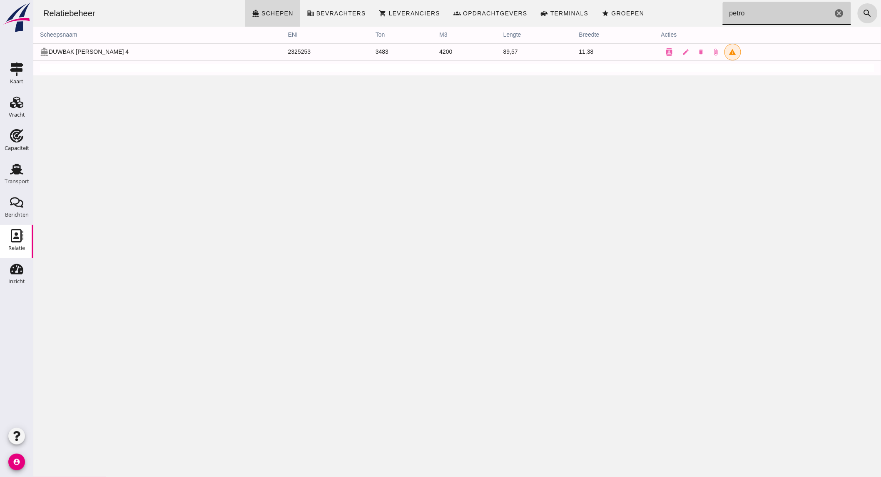
click at [747, 15] on input "petro" at bounding box center [778, 13] width 110 height 23
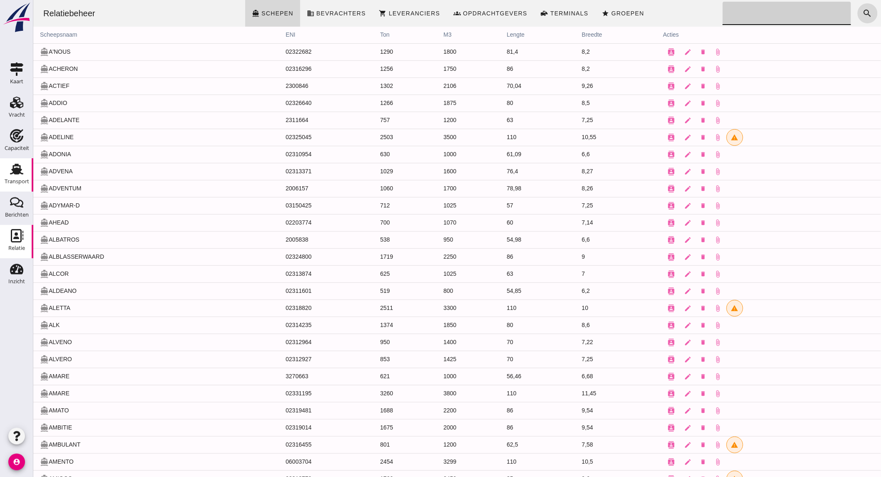
click at [17, 168] on use at bounding box center [16, 169] width 13 height 11
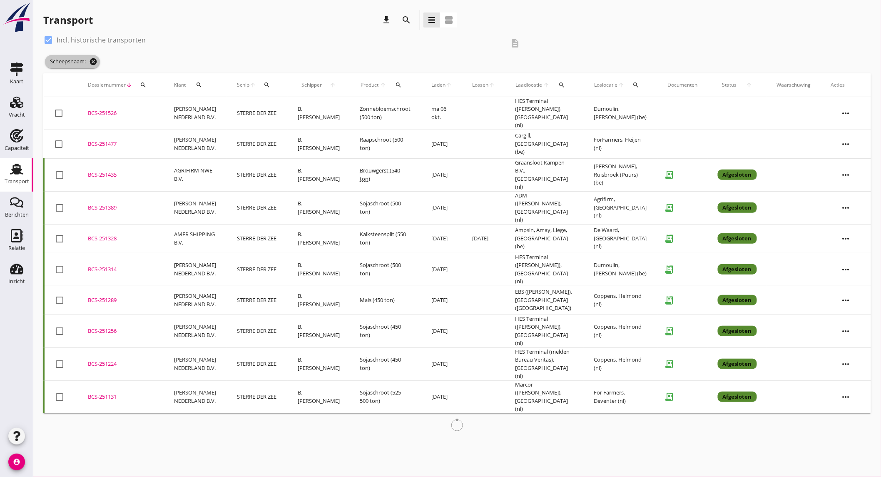
click at [95, 63] on icon "cancel" at bounding box center [93, 61] width 8 height 8
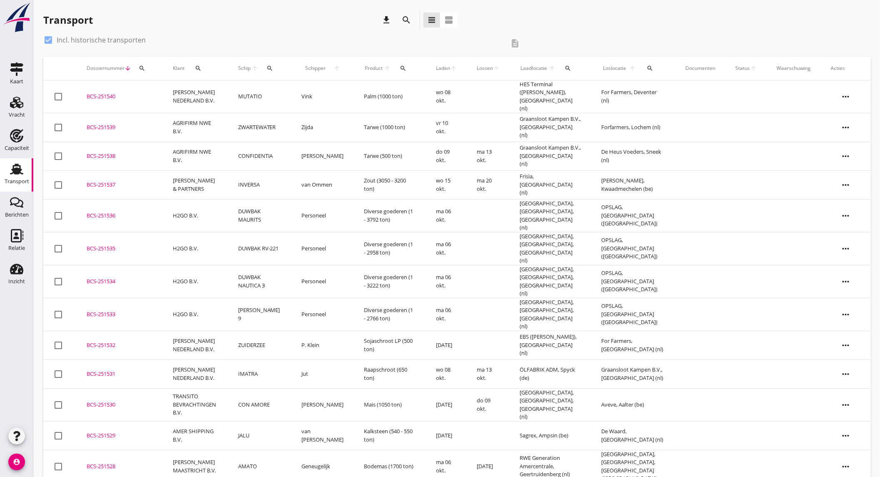
click at [272, 97] on td "MUTATIO" at bounding box center [259, 96] width 63 height 33
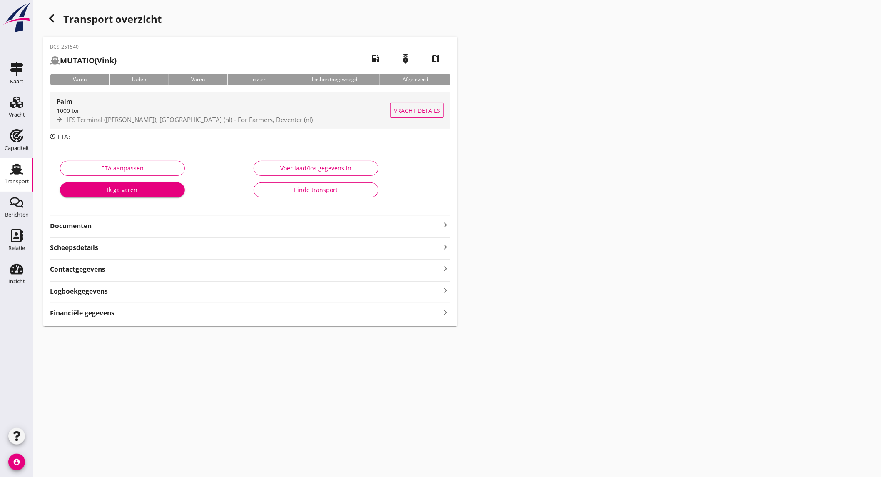
click at [115, 97] on div "Palm" at bounding box center [224, 101] width 334 height 10
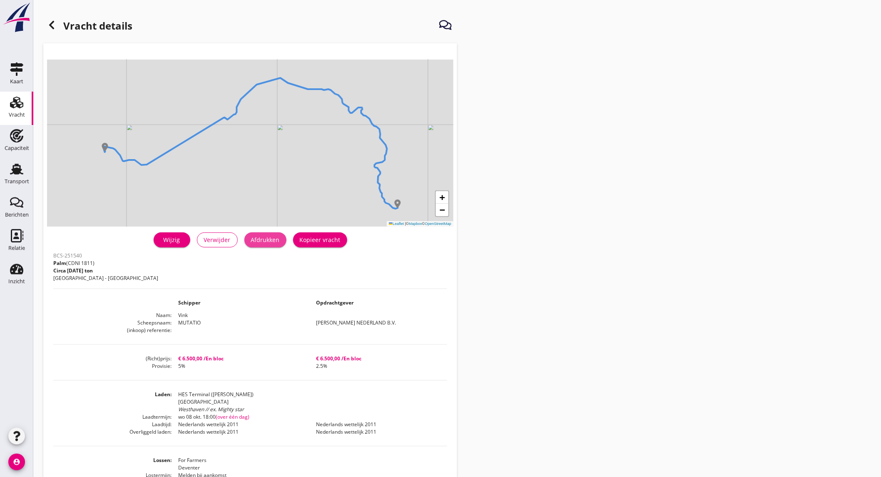
click at [274, 243] on div "Afdrukken" at bounding box center [265, 239] width 29 height 9
click at [51, 23] on use at bounding box center [51, 25] width 5 height 8
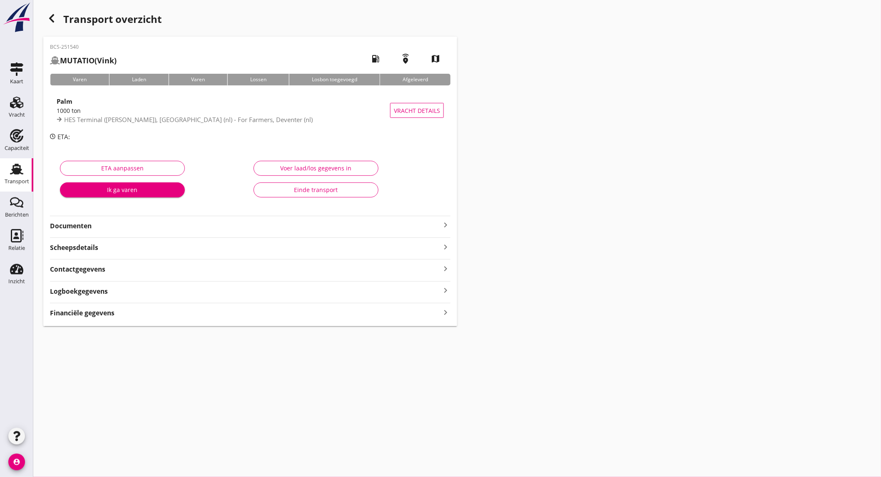
click at [164, 229] on strong "Documenten" at bounding box center [245, 226] width 391 height 10
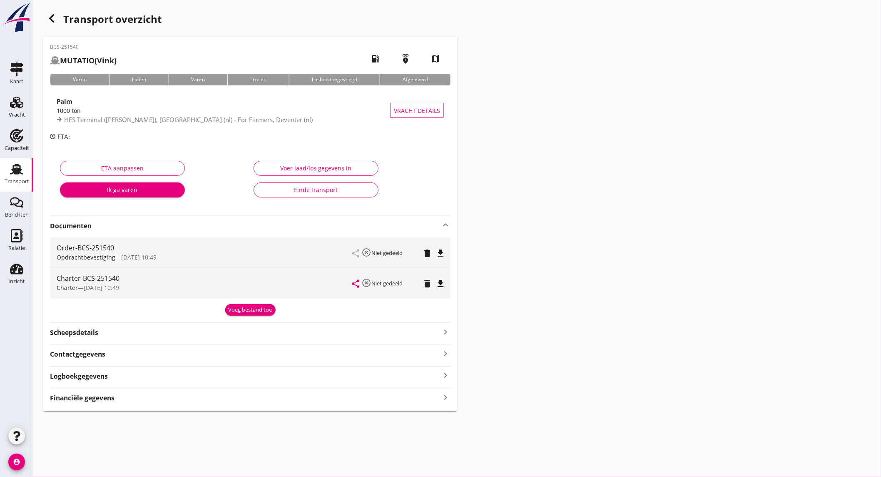
click at [438, 250] on icon "file_download" at bounding box center [441, 253] width 10 height 10
click at [442, 284] on icon "file_download" at bounding box center [441, 284] width 10 height 10
click at [399, 398] on div "Financiële gegevens keyboard_arrow_right" at bounding box center [250, 397] width 401 height 11
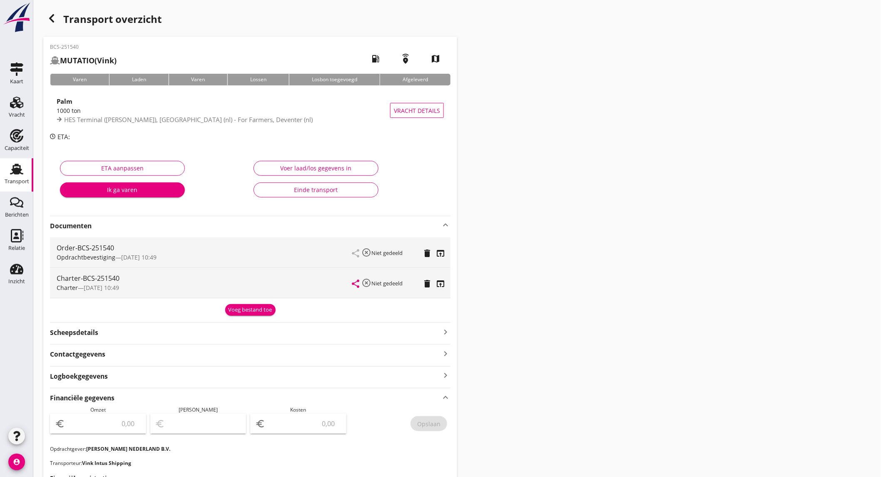
click at [108, 423] on input "number" at bounding box center [104, 423] width 75 height 13
type input "6500"
click at [285, 426] on input "number" at bounding box center [304, 423] width 75 height 13
type input "6494.00"
type input "6"
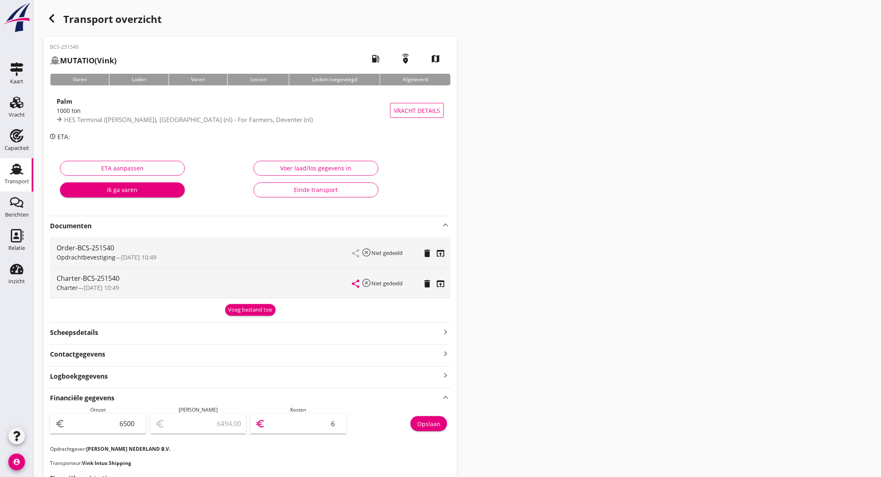
type input "6437.00"
type input "63"
type input "5867.00"
type input "633"
type input "163.00"
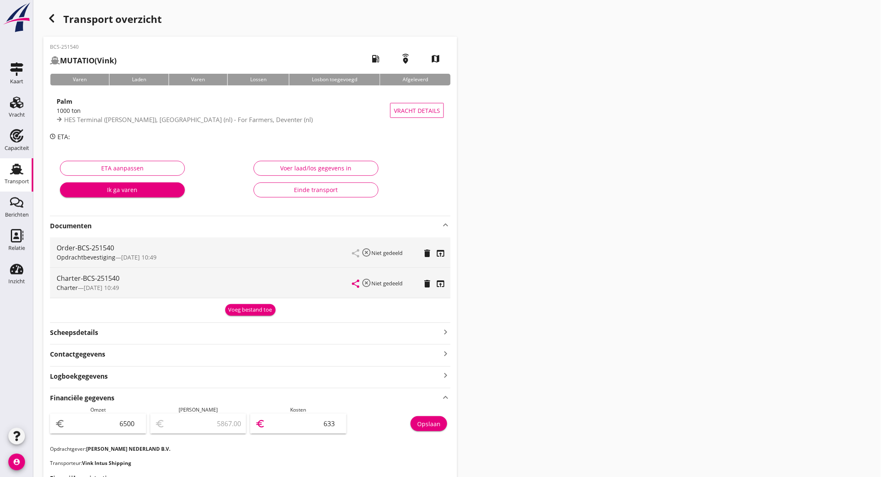
type input "6337"
type input "162.50"
type input "6337.5"
click at [435, 422] on div "Opslaan" at bounding box center [428, 423] width 23 height 9
click at [362, 438] on div "Opslaan" at bounding box center [401, 425] width 100 height 39
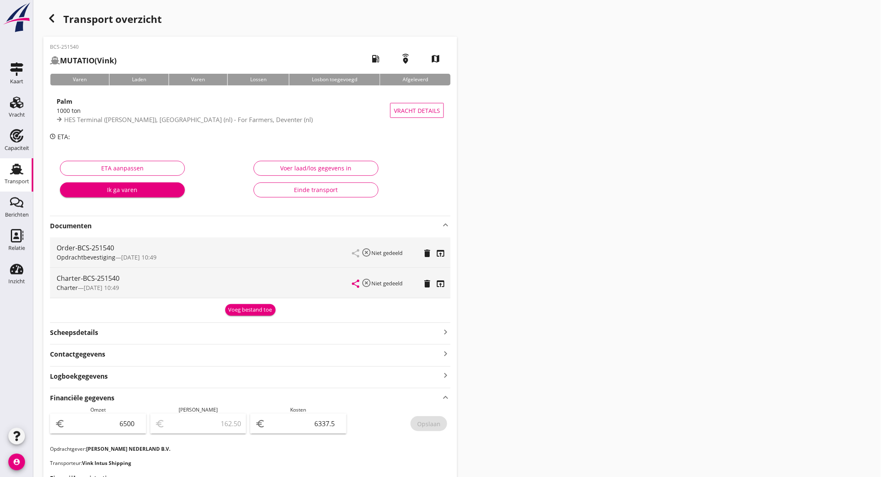
click at [218, 422] on div "Marge euro 162.50" at bounding box center [198, 425] width 96 height 39
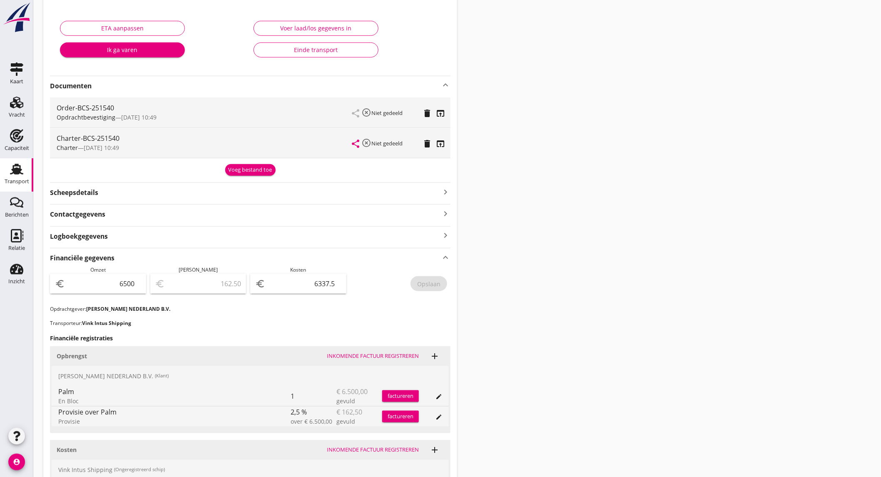
scroll to position [140, 0]
click at [422, 290] on div "Opslaan" at bounding box center [401, 286] width 100 height 39
click at [132, 192] on div "Scheepsdetails keyboard_arrow_right" at bounding box center [250, 192] width 401 height 11
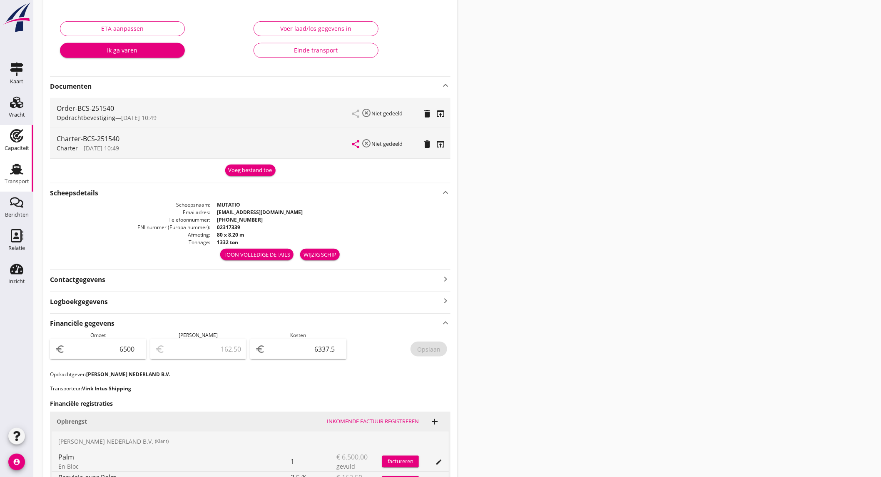
click at [17, 140] on icon "Capaciteit" at bounding box center [16, 135] width 13 height 13
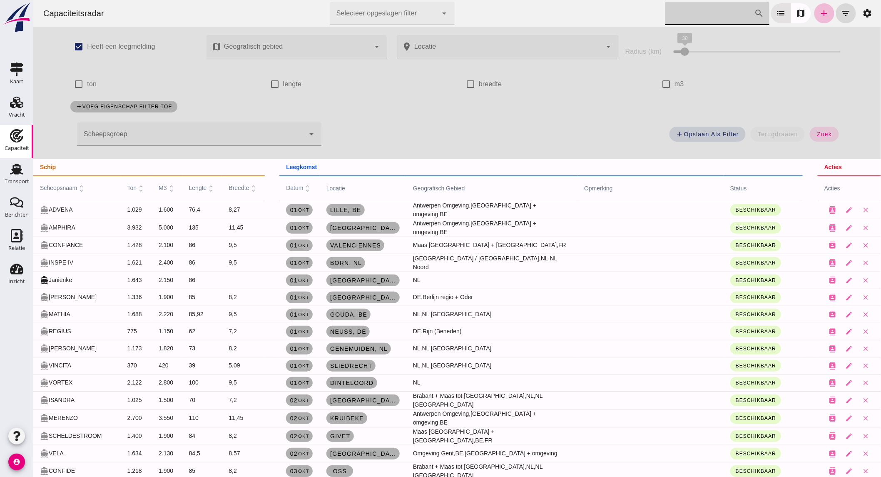
click at [679, 11] on input "[PERSON_NAME] op scheepsnaam" at bounding box center [709, 13] width 89 height 23
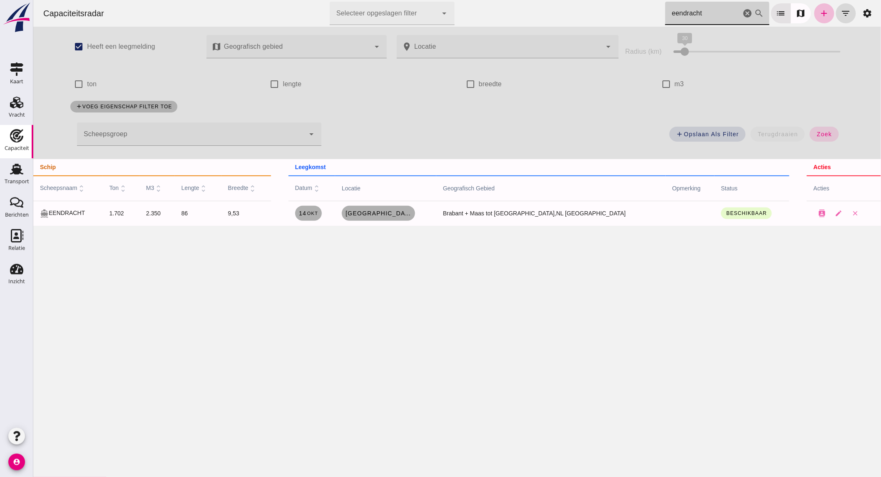
click at [684, 14] on input "eendracht" at bounding box center [703, 13] width 76 height 23
type input "eendracht"
click at [322, 217] on link "[DATE]" at bounding box center [308, 213] width 27 height 15
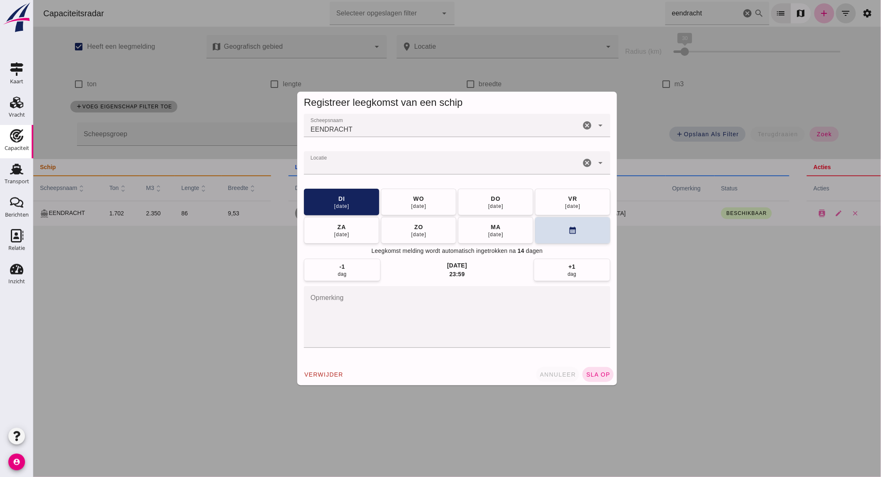
click at [550, 375] on span "annuleer" at bounding box center [557, 374] width 37 height 7
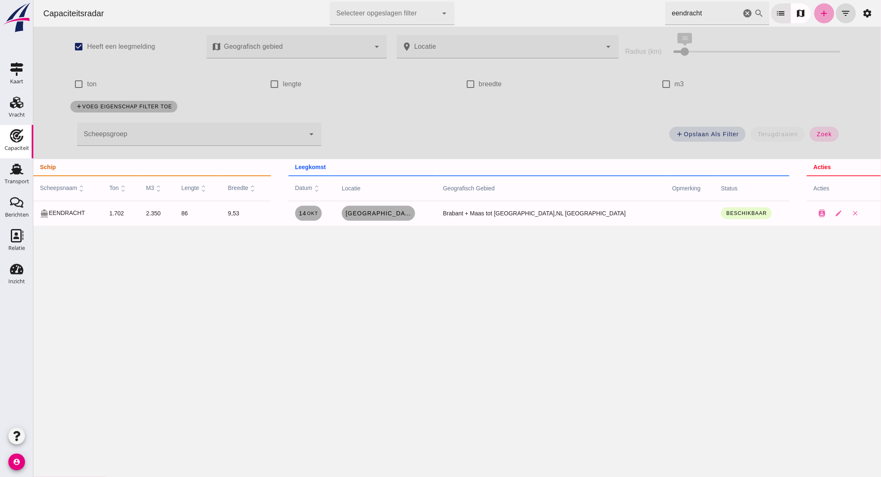
click at [819, 11] on icon "add" at bounding box center [824, 13] width 10 height 10
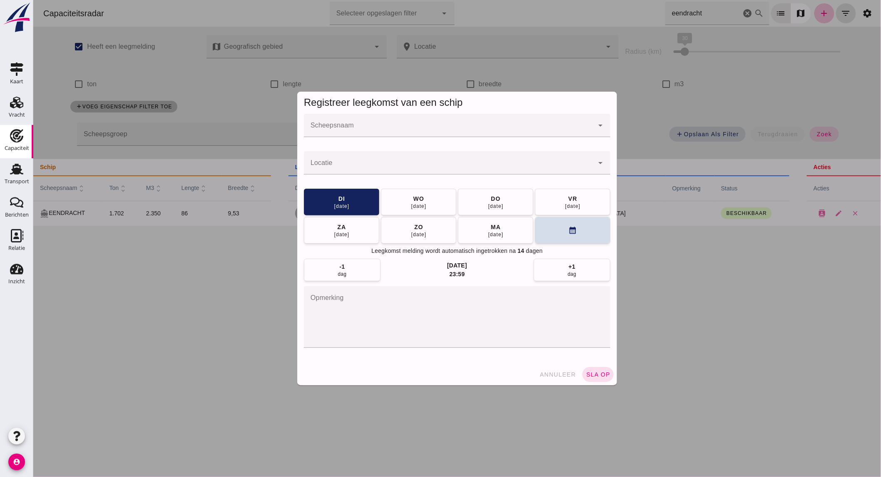
click at [339, 122] on div at bounding box center [449, 125] width 290 height 23
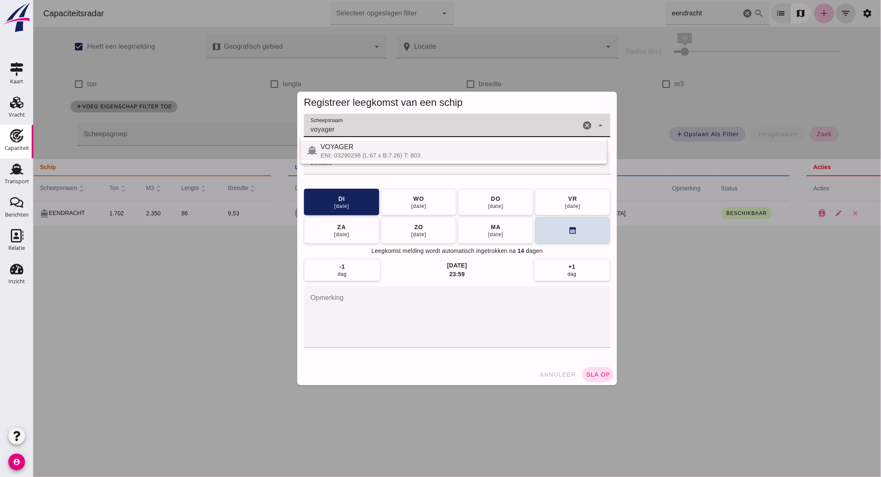
click at [370, 146] on div "VOYAGER" at bounding box center [460, 147] width 280 height 10
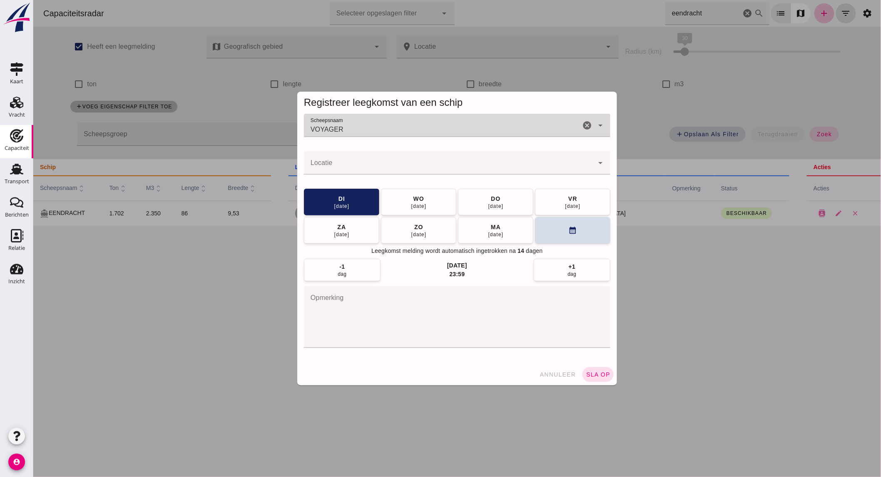
type input "VOYAGER"
click at [356, 165] on input "Locatie" at bounding box center [449, 167] width 290 height 10
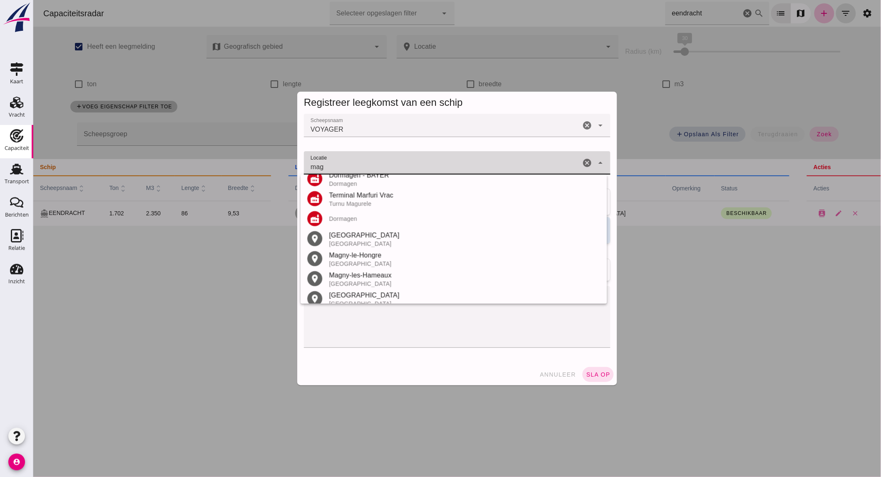
scroll to position [150, 0]
click at [402, 230] on div "[GEOGRAPHIC_DATA]" at bounding box center [465, 235] width 272 height 10
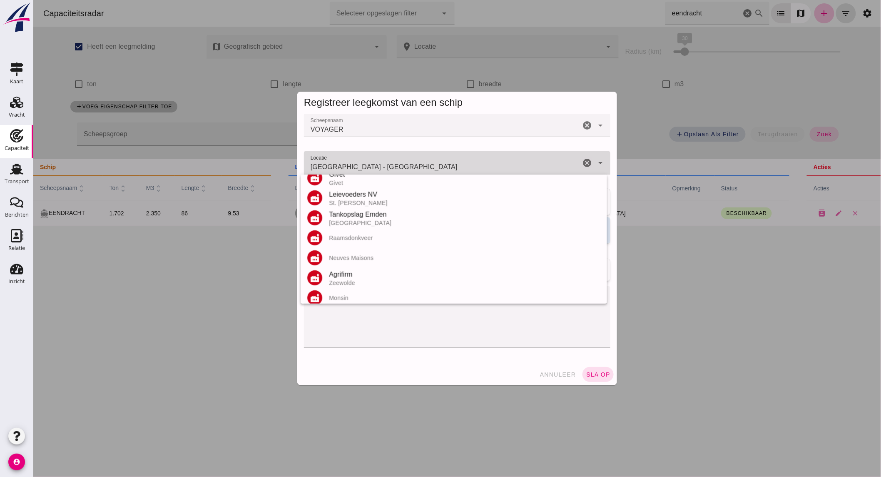
scroll to position [0, 0]
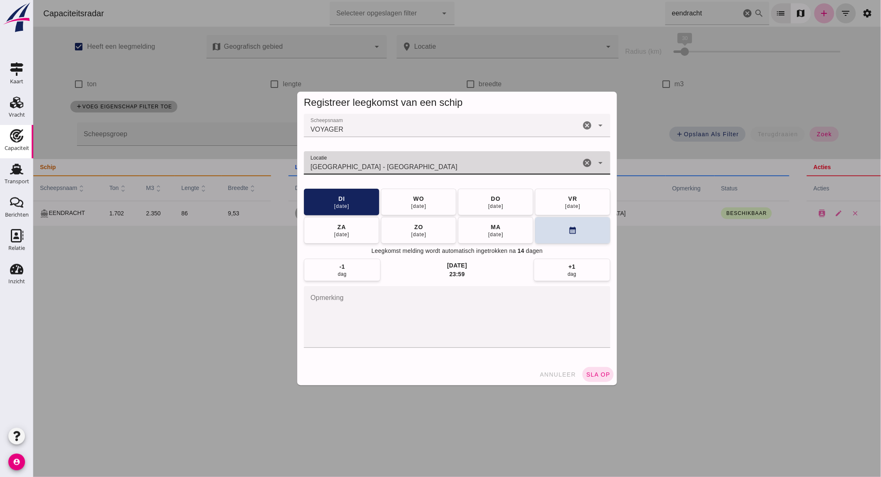
type input "[GEOGRAPHIC_DATA] - [GEOGRAPHIC_DATA]"
click at [505, 235] on button "[DATE]" at bounding box center [495, 230] width 75 height 27
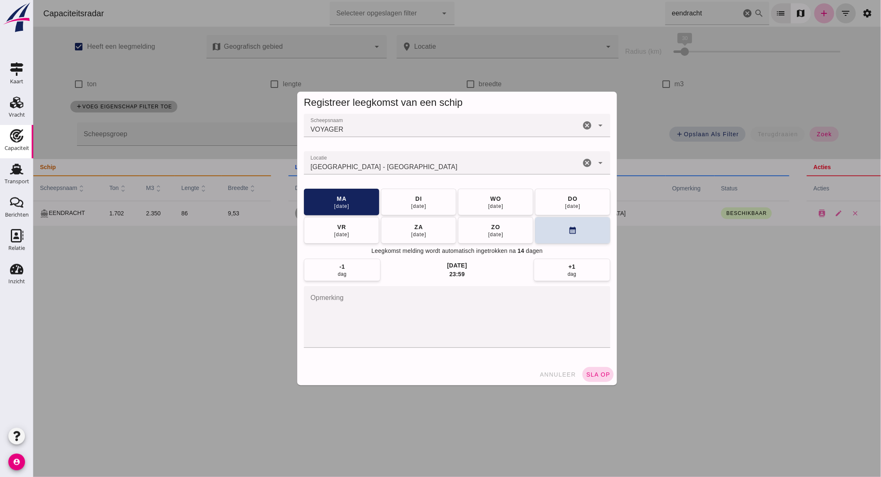
click at [594, 376] on span "sla op" at bounding box center [598, 374] width 25 height 7
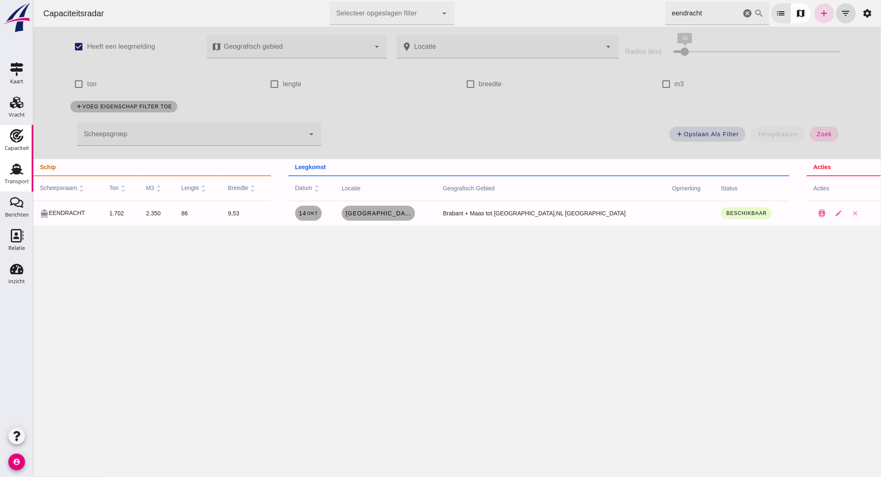
click at [17, 176] on div "Transport" at bounding box center [17, 182] width 25 height 12
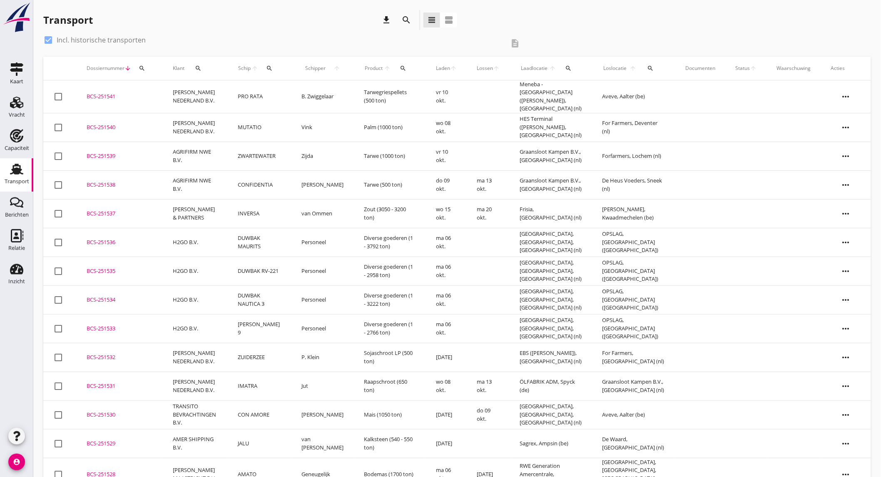
click at [90, 40] on label "Incl. historische transporten" at bounding box center [101, 40] width 89 height 8
checkbox input "false"
click at [20, 150] on div "Capaciteit" at bounding box center [17, 147] width 25 height 5
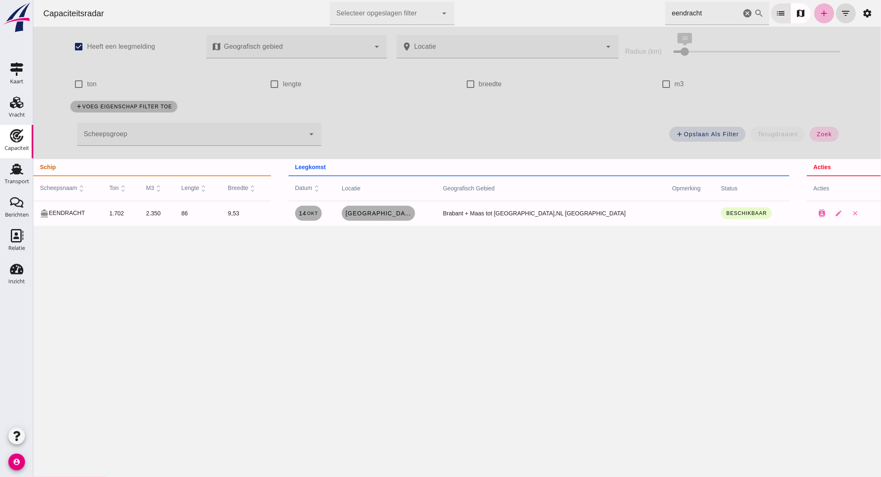
click at [819, 9] on icon "add" at bounding box center [824, 13] width 10 height 10
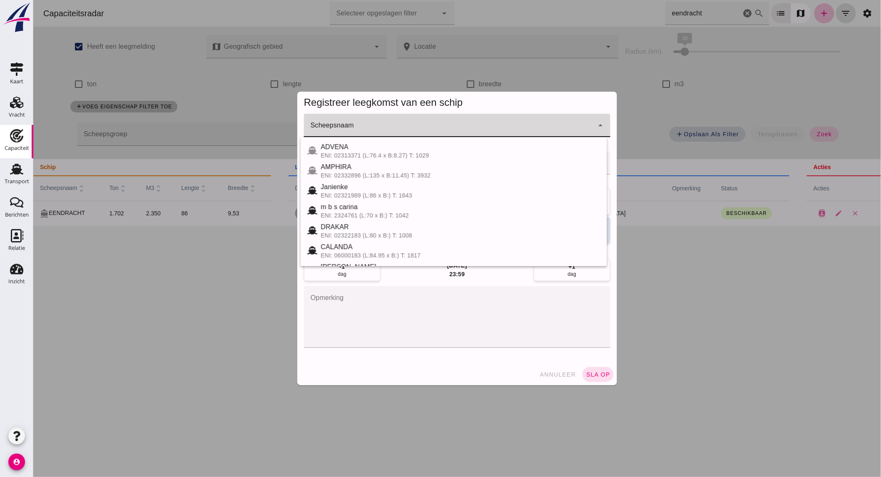
click at [351, 124] on div at bounding box center [449, 125] width 290 height 23
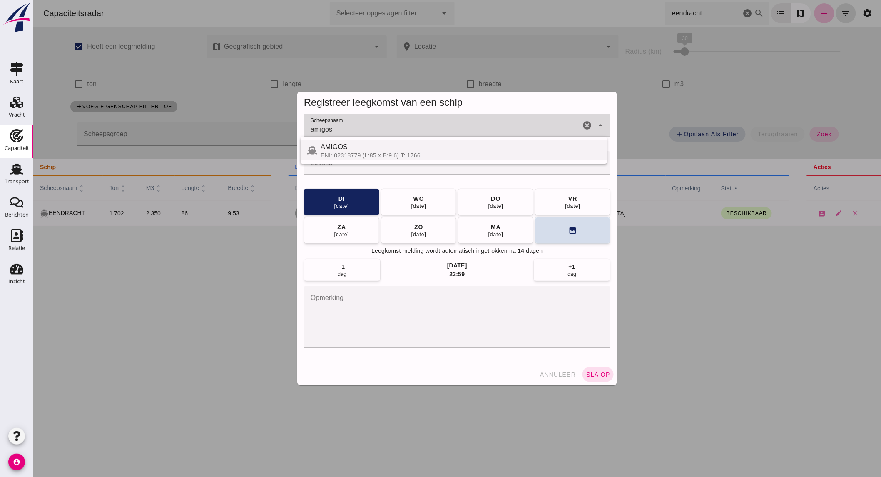
click at [347, 146] on span "AMIGOS" at bounding box center [333, 146] width 27 height 7
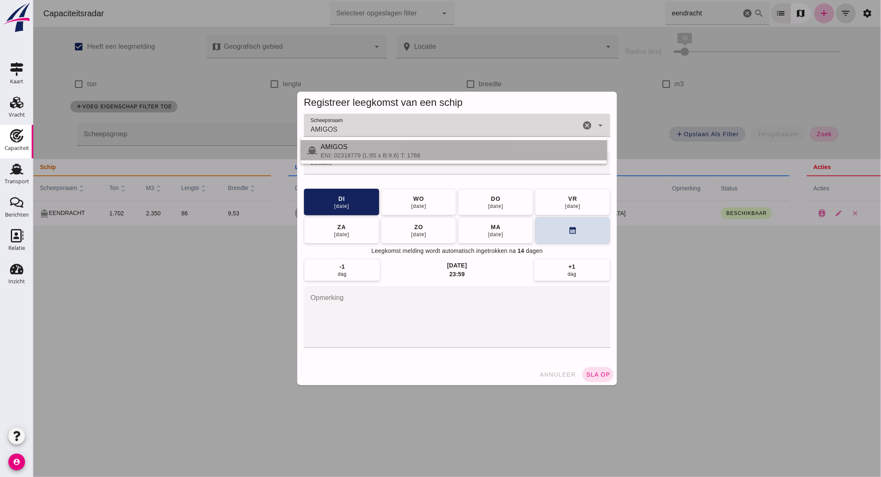
type input "AMIGOS"
click at [346, 168] on input "Locatie" at bounding box center [449, 167] width 290 height 10
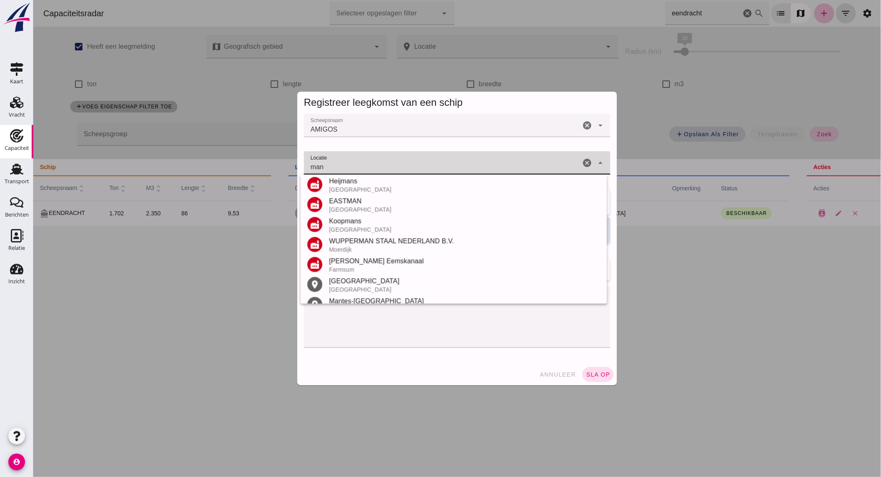
scroll to position [224, 0]
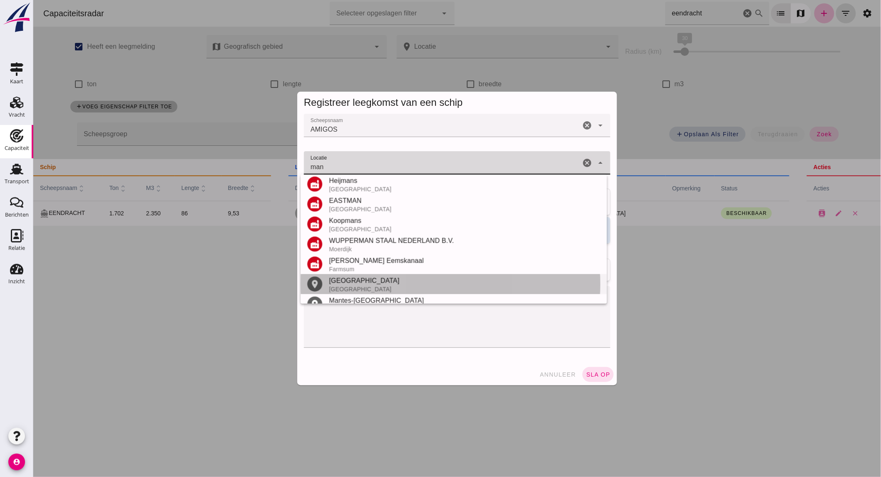
click at [380, 289] on div "[GEOGRAPHIC_DATA]" at bounding box center [465, 289] width 272 height 7
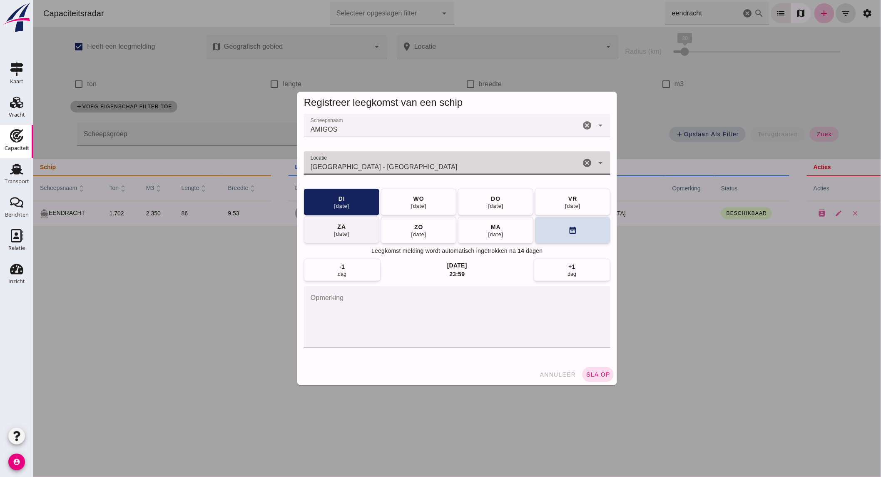
type input "[GEOGRAPHIC_DATA] - [GEOGRAPHIC_DATA]"
click at [355, 230] on button "[DATE]" at bounding box center [341, 230] width 75 height 27
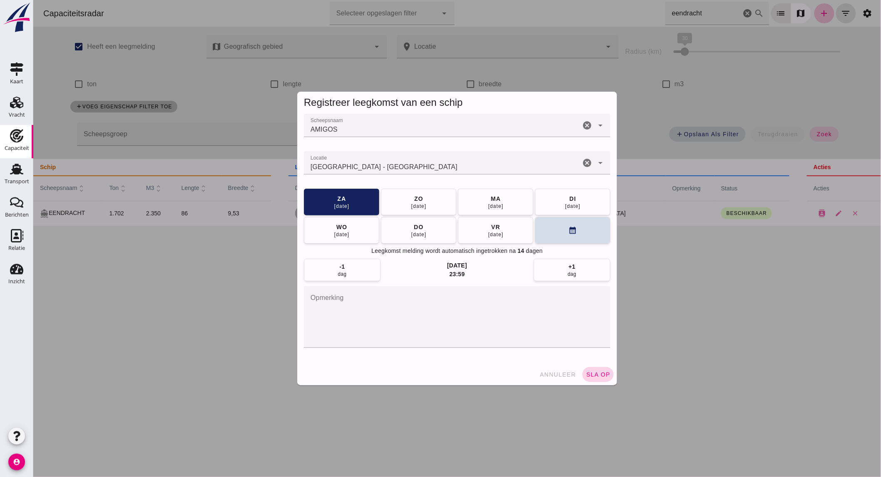
click at [590, 375] on span "sla op" at bounding box center [598, 374] width 25 height 7
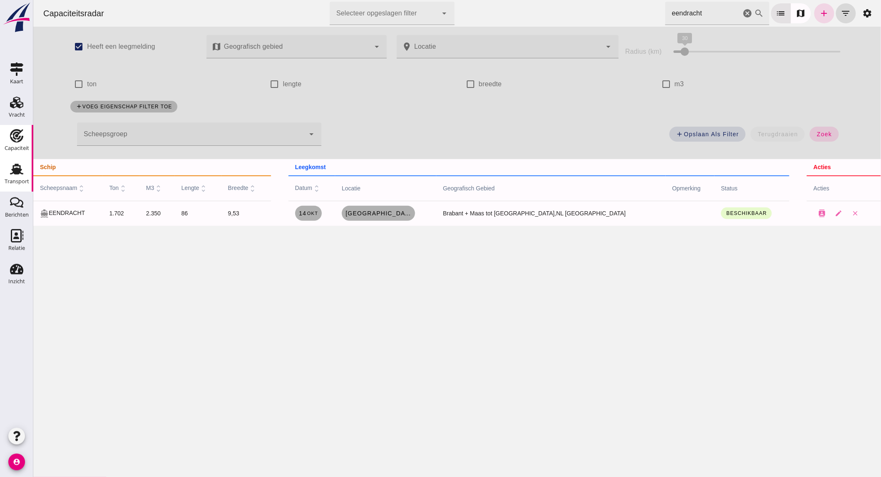
click at [27, 174] on link "Transport Transport" at bounding box center [16, 174] width 33 height 33
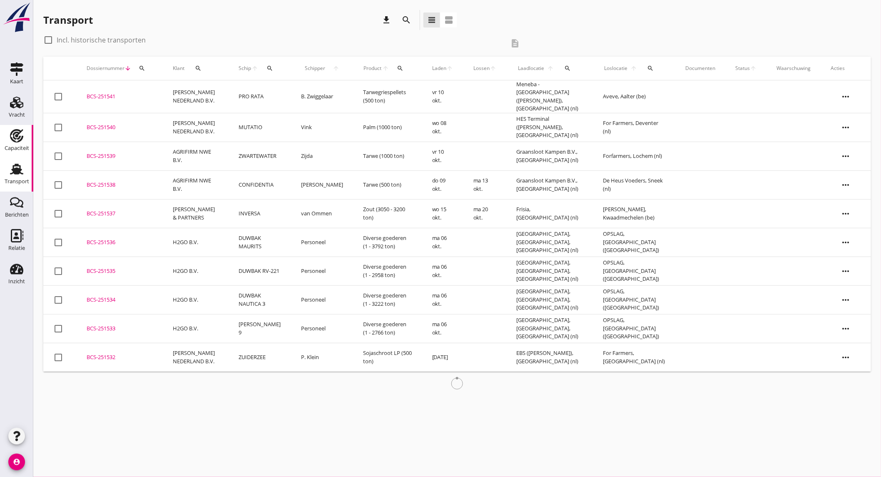
click at [21, 140] on use at bounding box center [16, 135] width 13 height 13
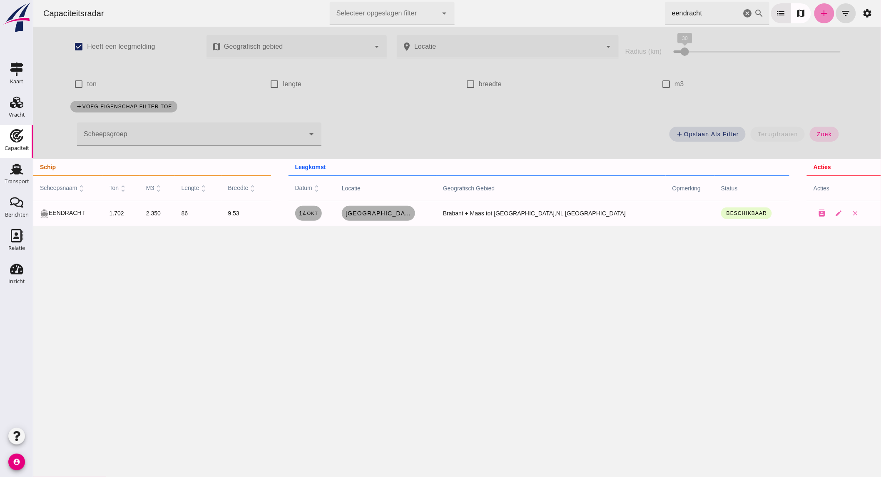
click at [818, 7] on link "add" at bounding box center [824, 13] width 20 height 20
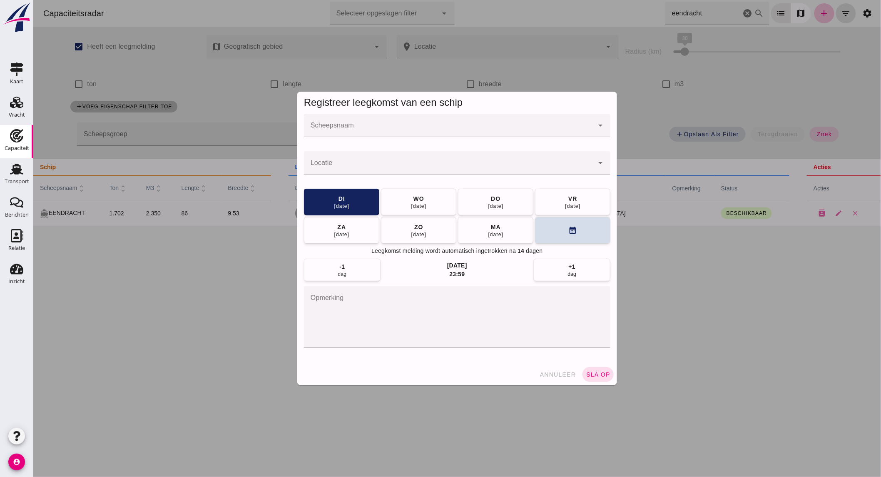
click at [384, 129] on input "Scheepsnaam" at bounding box center [449, 130] width 290 height 10
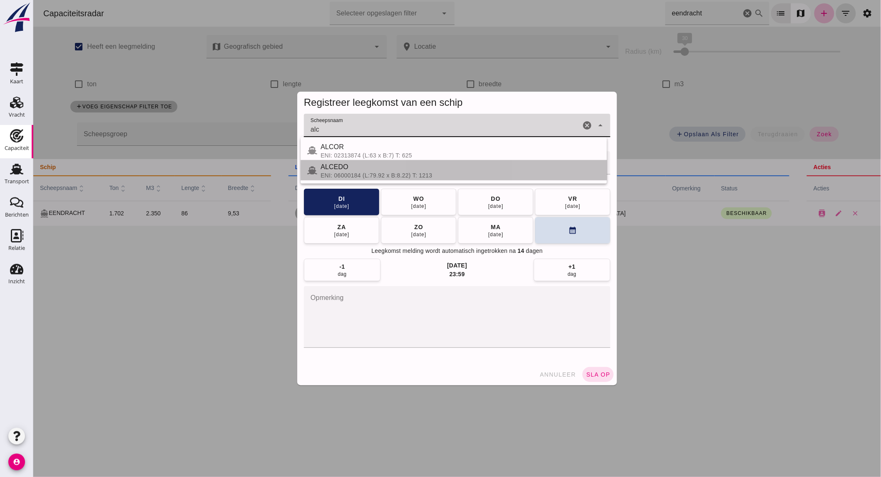
click at [360, 172] on div "ENI: 06000184 (L:79.92 x B:8.22) T: 1213" at bounding box center [460, 175] width 280 height 7
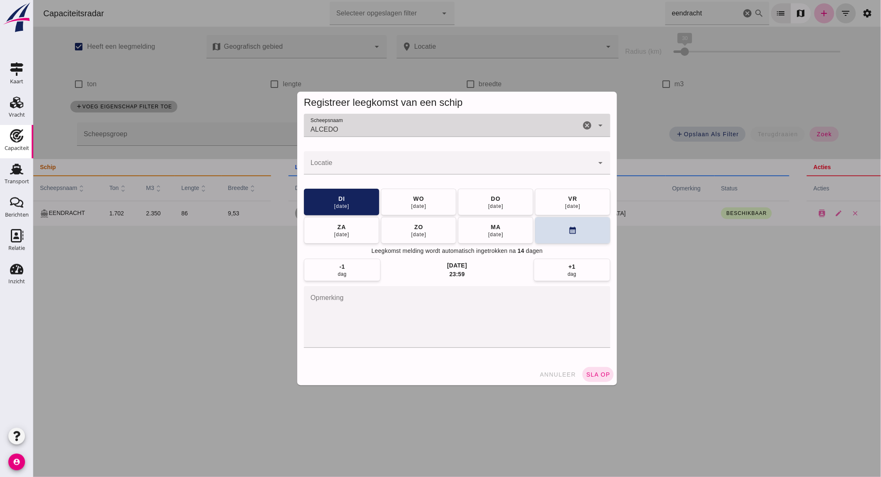
type input "ALCEDO"
click at [360, 167] on input "Locatie" at bounding box center [449, 167] width 290 height 10
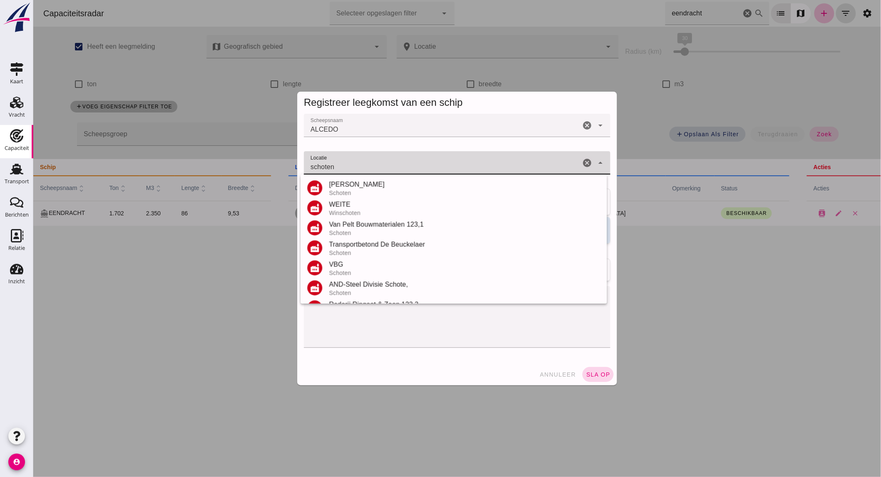
type input "schoten"
click at [600, 372] on span "sla op" at bounding box center [598, 374] width 25 height 7
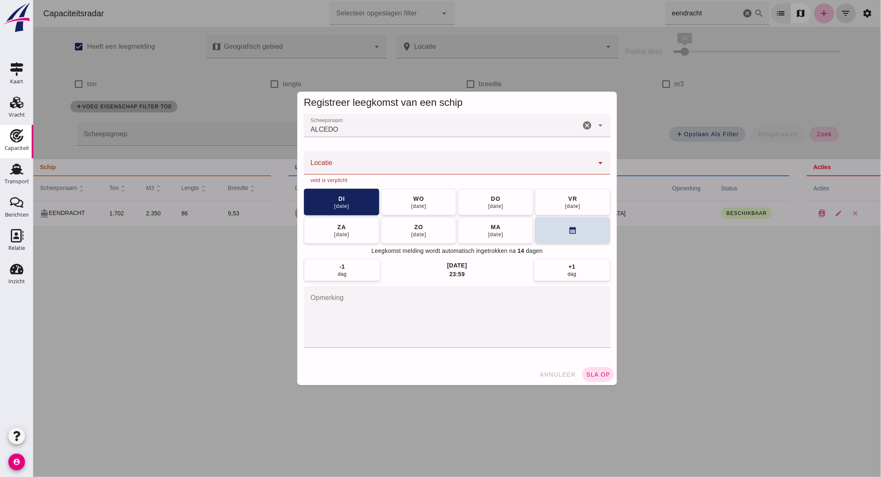
click at [459, 164] on input "Locatie" at bounding box center [449, 167] width 290 height 10
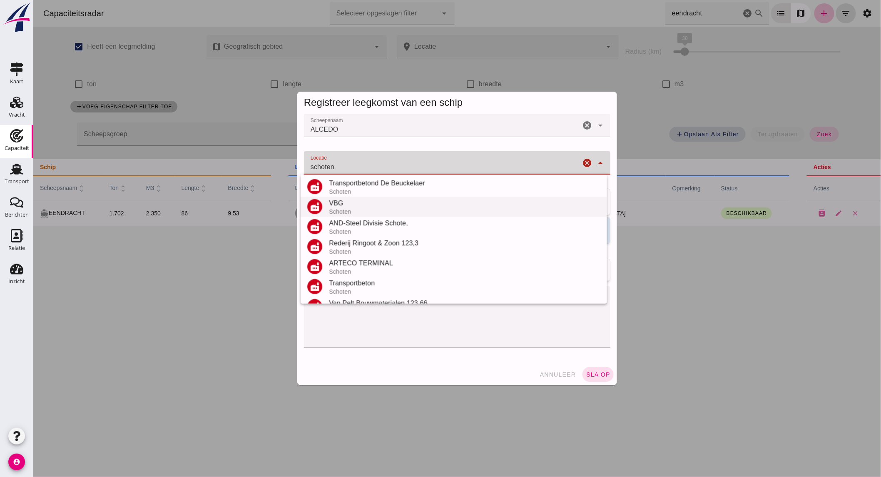
scroll to position [97, 0]
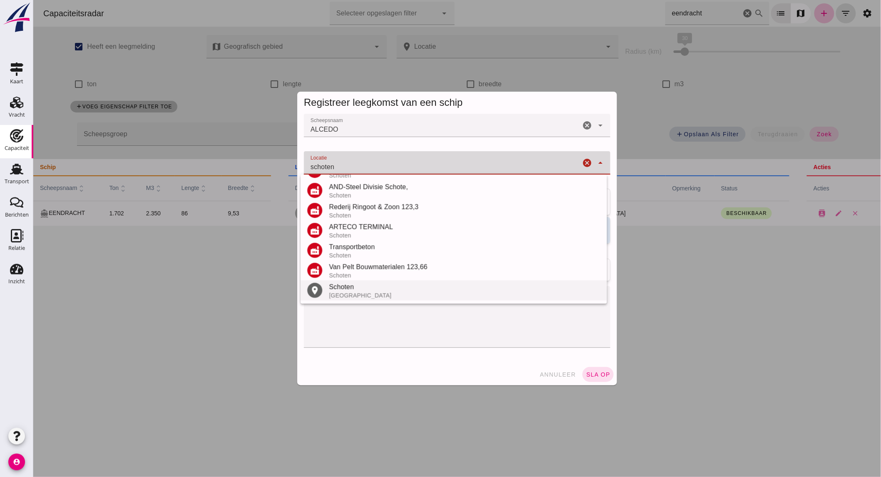
click at [375, 295] on div "[GEOGRAPHIC_DATA]" at bounding box center [465, 295] width 272 height 7
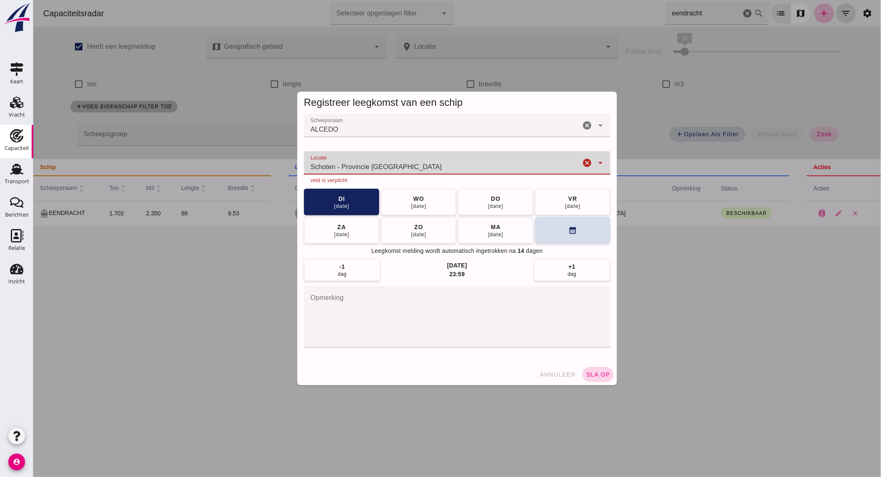
type input "Schoten - Provincie [GEOGRAPHIC_DATA]"
click at [605, 374] on span "sla op" at bounding box center [598, 374] width 25 height 7
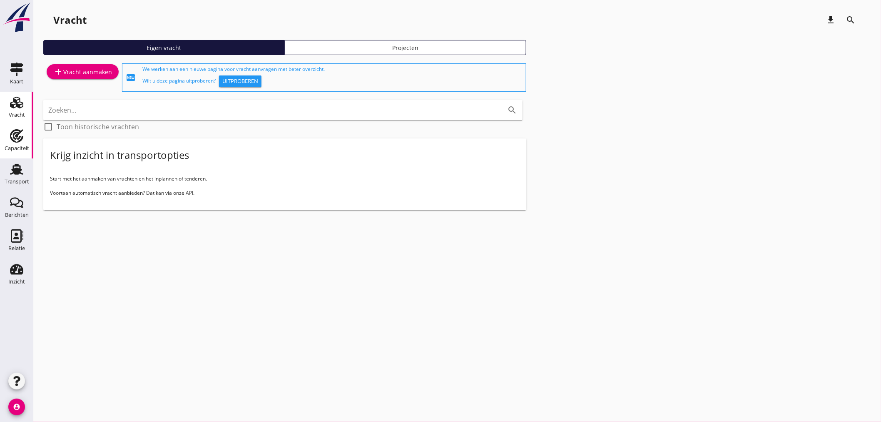
click at [14, 135] on use at bounding box center [16, 135] width 13 height 13
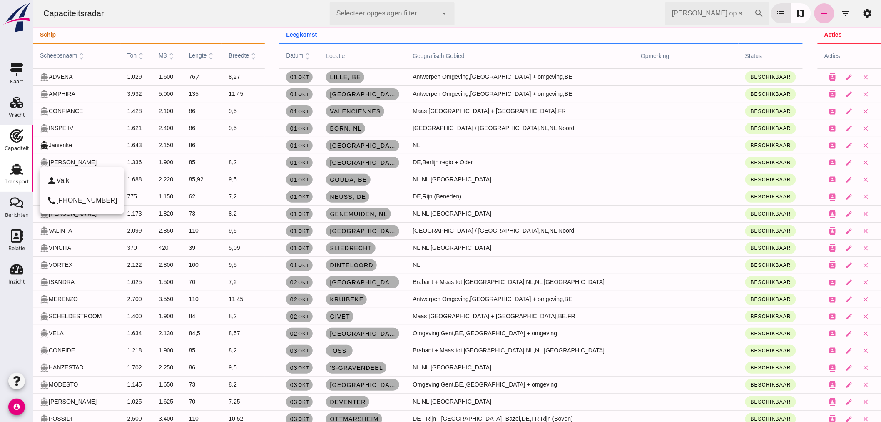
click at [10, 176] on div "Transport" at bounding box center [17, 182] width 25 height 12
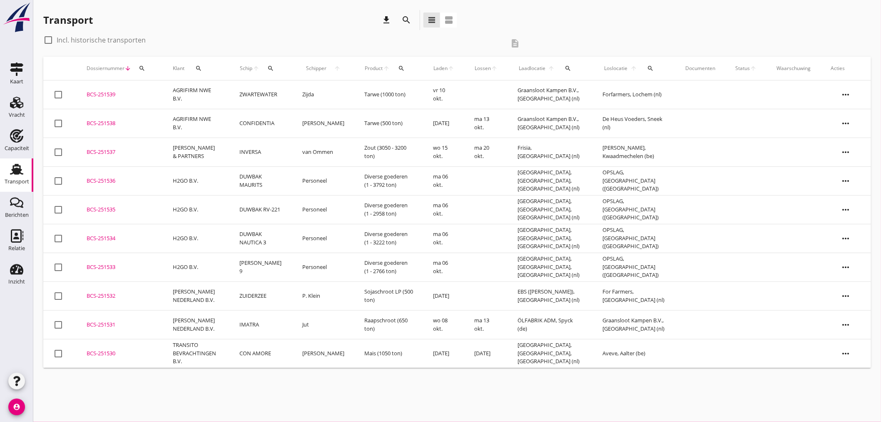
click at [409, 18] on icon "search" at bounding box center [407, 20] width 10 height 10
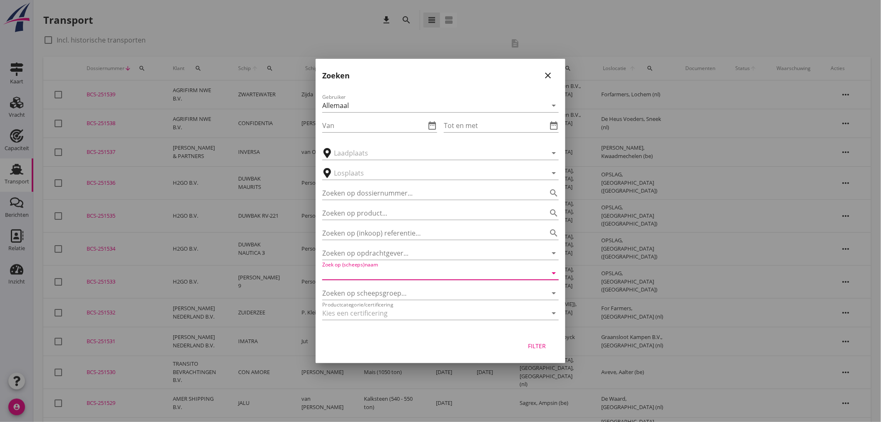
click at [381, 275] on input "Zoek op (scheeps)naam" at bounding box center [428, 272] width 213 height 13
click at [382, 297] on div "ENI: 02317339 (L:80 x B:8.20)" at bounding box center [452, 298] width 200 height 9
click at [534, 343] on div "Filter" at bounding box center [537, 345] width 23 height 9
type input "MUTATIO"
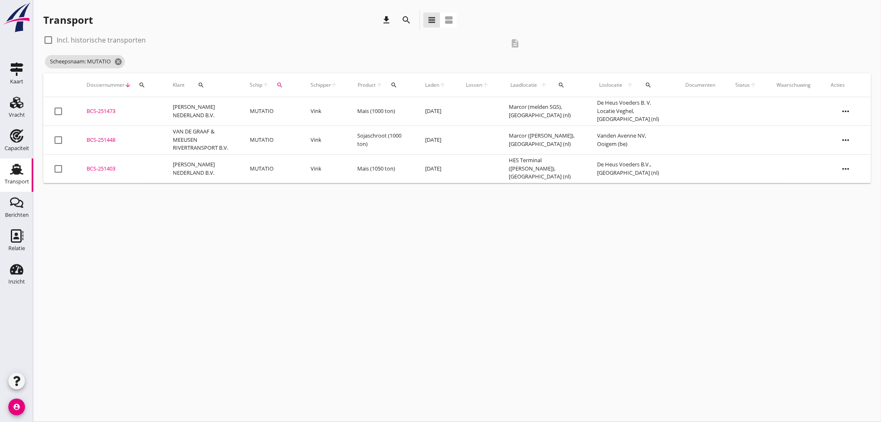
click at [232, 120] on td "[PERSON_NAME] NEDERLAND B.V." at bounding box center [201, 111] width 77 height 29
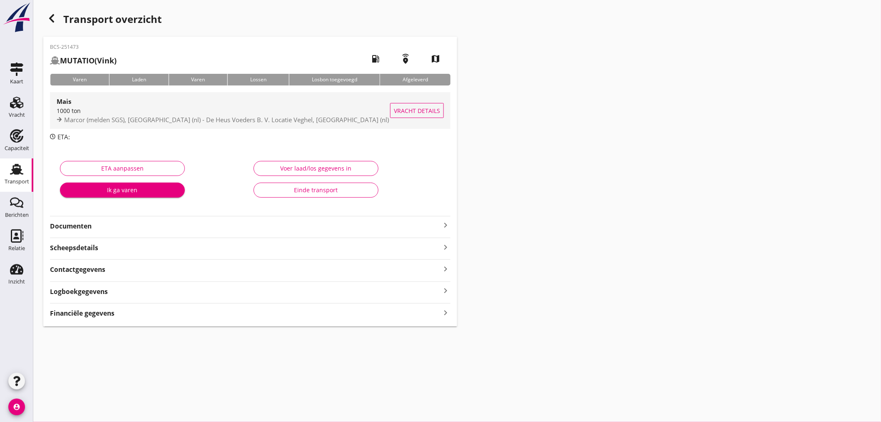
click at [194, 107] on div "1000 ton" at bounding box center [224, 110] width 334 height 9
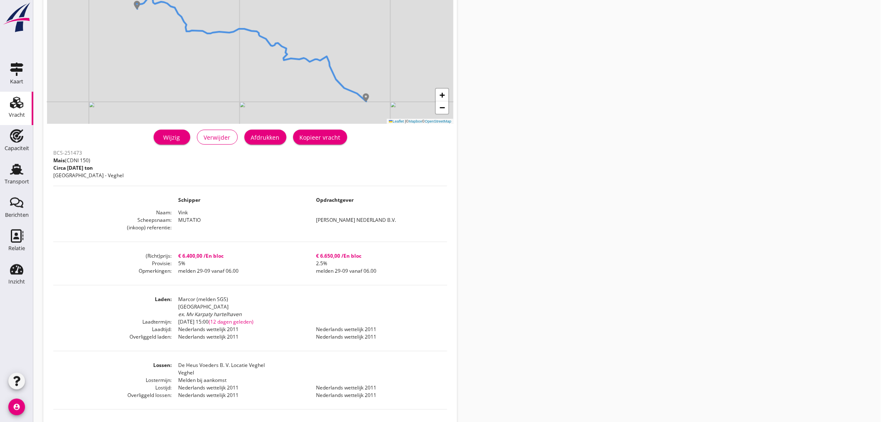
scroll to position [184, 0]
